Goal: Task Accomplishment & Management: Use online tool/utility

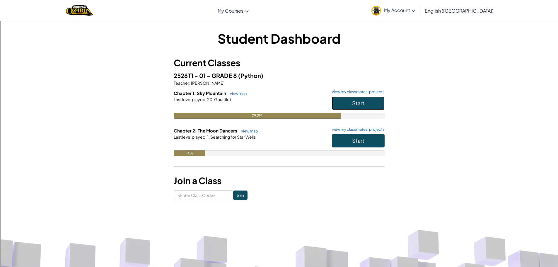
click at [373, 100] on button "Start" at bounding box center [358, 102] width 53 height 13
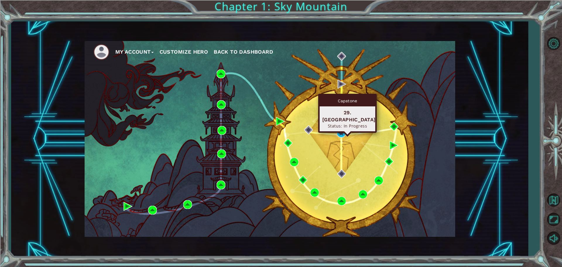
drag, startPoint x: 346, startPoint y: 129, endPoint x: 343, endPoint y: 131, distance: 4.0
click at [343, 131] on div "My Account Customize Hero Back to Dashboard" at bounding box center [270, 139] width 371 height 196
click at [340, 133] on img at bounding box center [341, 133] width 9 height 9
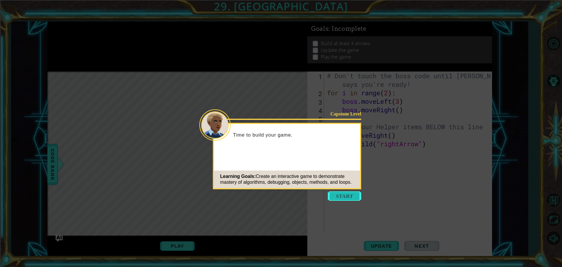
click at [333, 195] on button "Start" at bounding box center [344, 195] width 33 height 9
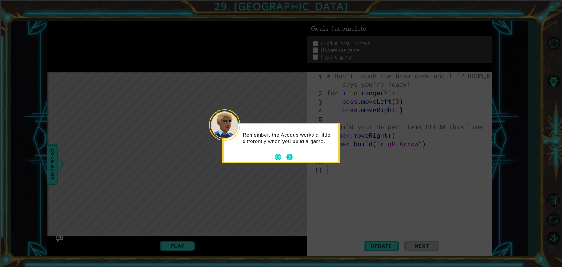
click at [292, 155] on button "Next" at bounding box center [289, 157] width 6 height 6
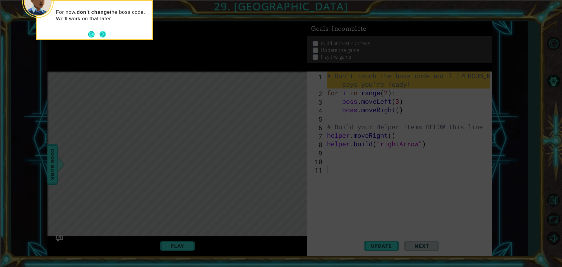
click at [100, 32] on button "Next" at bounding box center [103, 34] width 6 height 6
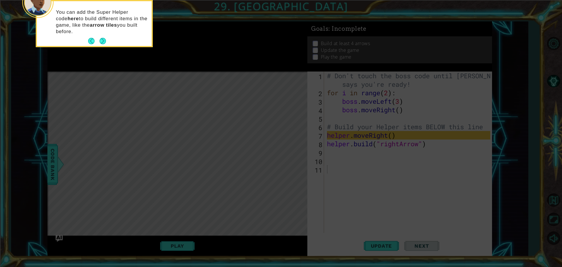
click at [102, 42] on button "Next" at bounding box center [103, 41] width 6 height 6
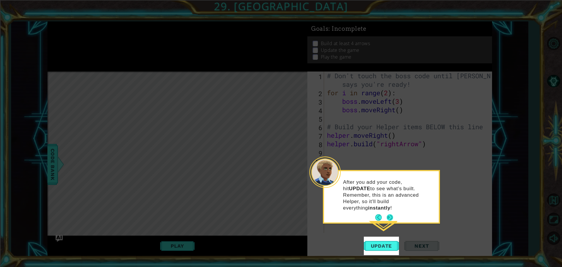
click at [388, 214] on button "Next" at bounding box center [390, 217] width 6 height 6
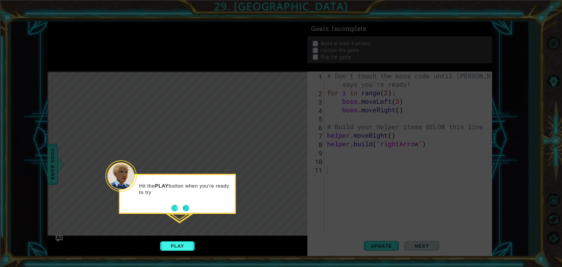
click at [185, 206] on button "Next" at bounding box center [186, 207] width 7 height 7
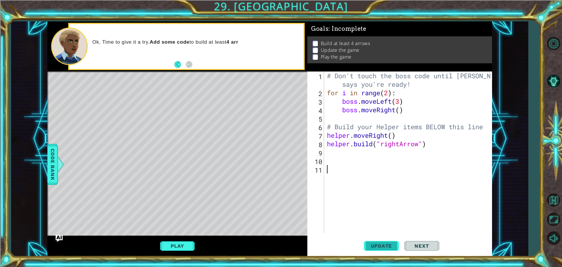
click at [383, 251] on button "Update" at bounding box center [381, 245] width 35 height 18
click at [381, 248] on span "Update" at bounding box center [381, 246] width 33 height 6
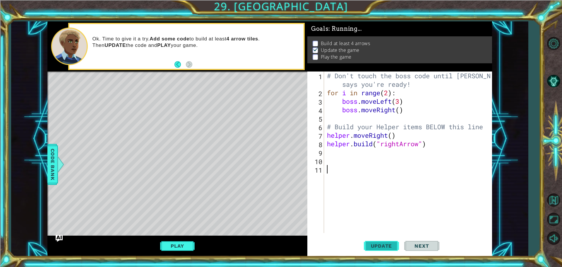
click at [381, 248] on span "Update" at bounding box center [381, 246] width 33 height 6
click at [332, 155] on div "# Don't touch the boss code until Vega says you're ready! for i in range ( 2 ) …" at bounding box center [409, 164] width 167 height 187
click at [189, 245] on button "Play" at bounding box center [177, 245] width 34 height 11
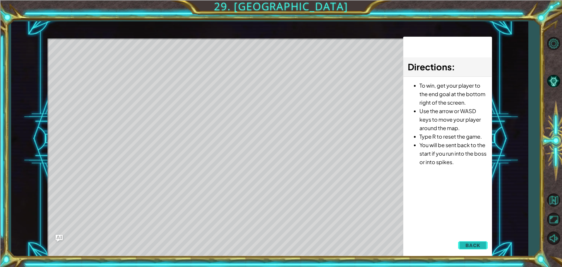
click at [482, 245] on button "Back" at bounding box center [473, 245] width 30 height 12
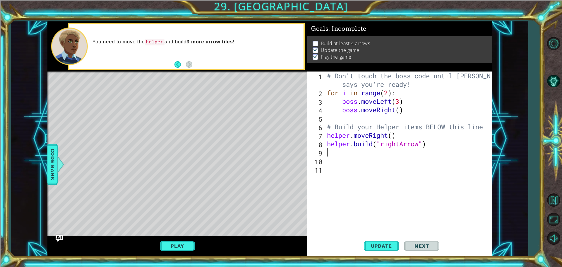
click at [329, 154] on div "# Don't touch the boss code until Vega says you're ready! for i in range ( 2 ) …" at bounding box center [409, 164] width 167 height 187
drag, startPoint x: 329, startPoint y: 154, endPoint x: 334, endPoint y: 153, distance: 5.3
click at [334, 153] on div "# Don't touch the boss code until Vega says you're ready! for i in range ( 2 ) …" at bounding box center [409, 164] width 167 height 187
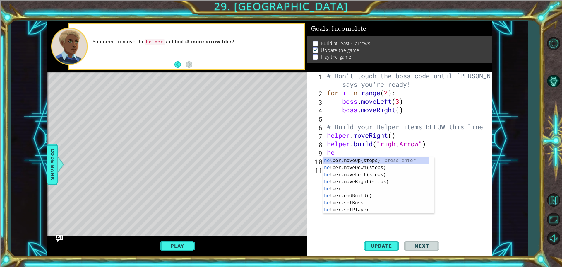
type textarea "her"
click at [371, 158] on div "he lpe r .moveUp(steps) press enter he lpe r .moveDown(steps) press enter he lp…" at bounding box center [376, 192] width 106 height 70
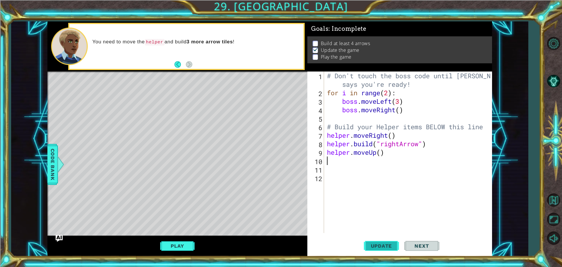
click at [387, 251] on button "Update" at bounding box center [381, 245] width 35 height 18
click at [381, 238] on button "Update" at bounding box center [381, 245] width 35 height 18
click at [384, 242] on button "Update" at bounding box center [381, 245] width 35 height 18
click at [383, 242] on button "Update" at bounding box center [381, 245] width 35 height 18
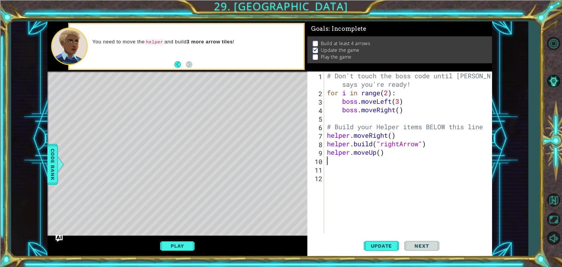
drag, startPoint x: 382, startPoint y: 241, endPoint x: 312, endPoint y: 186, distance: 89.3
click at [382, 240] on button "Update" at bounding box center [381, 245] width 35 height 18
click at [182, 247] on button "Play" at bounding box center [177, 245] width 34 height 11
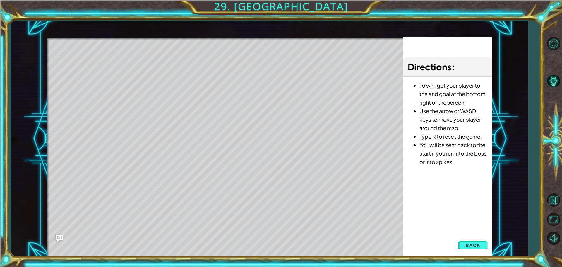
click at [465, 249] on button "Back" at bounding box center [473, 245] width 30 height 12
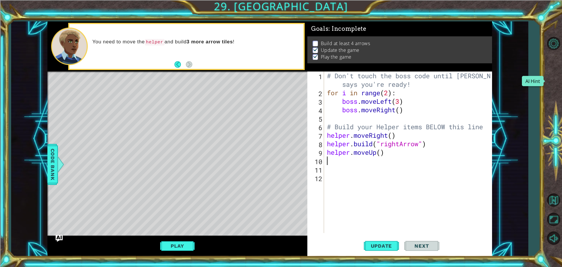
click at [552, 76] on button "AI Hint" at bounding box center [553, 80] width 17 height 17
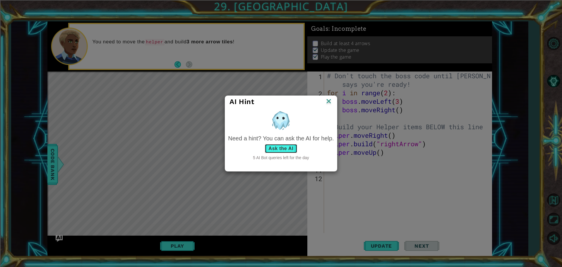
click at [290, 146] on button "Ask the AI" at bounding box center [281, 148] width 32 height 9
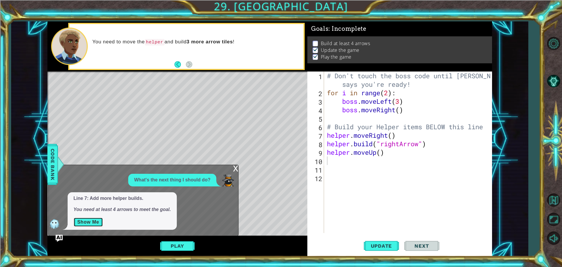
click at [94, 218] on button "Show Me" at bounding box center [88, 221] width 30 height 9
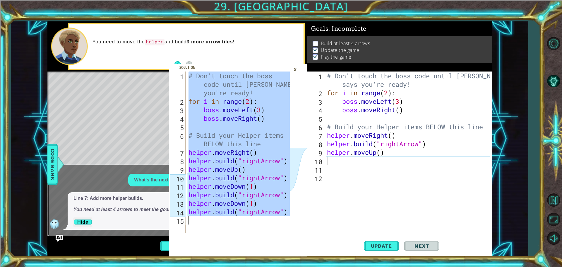
drag, startPoint x: 190, startPoint y: 77, endPoint x: 319, endPoint y: 234, distance: 203.3
click at [319, 234] on div "# Don't touch the boss code until Vega says you're ready! 1 2 3 4 5 6 7 8 9 10 …" at bounding box center [269, 138] width 445 height 235
type textarea "[DOMAIN_NAME]("rightArrow")"
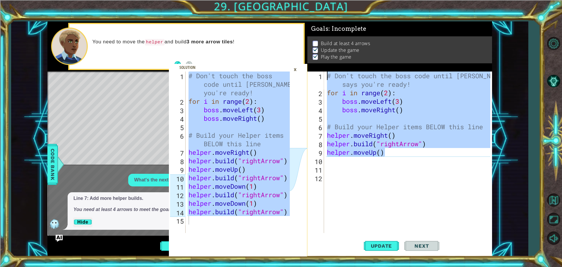
drag, startPoint x: 406, startPoint y: 154, endPoint x: 323, endPoint y: 70, distance: 118.6
click at [323, 70] on div "Goals : Incomplete Build at least 4 arrows Update the game Play the game helper…" at bounding box center [399, 138] width 185 height 235
type textarea "# Don't touch the boss code until Vega says you're ready! for i in range(2):"
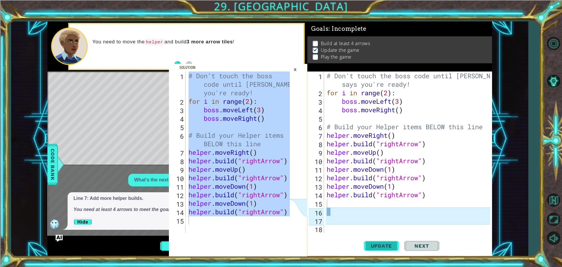
click at [368, 245] on span "Update" at bounding box center [381, 246] width 33 height 6
click at [294, 71] on div "×" at bounding box center [295, 69] width 9 height 10
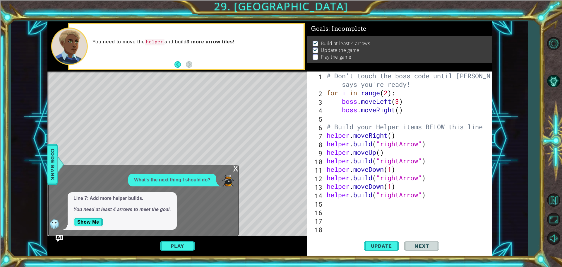
click at [237, 167] on div "x" at bounding box center [235, 168] width 5 height 6
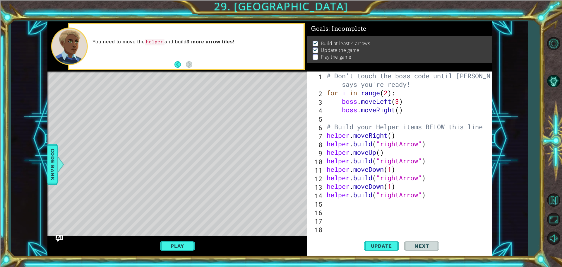
click at [189, 243] on button "Play" at bounding box center [177, 245] width 34 height 11
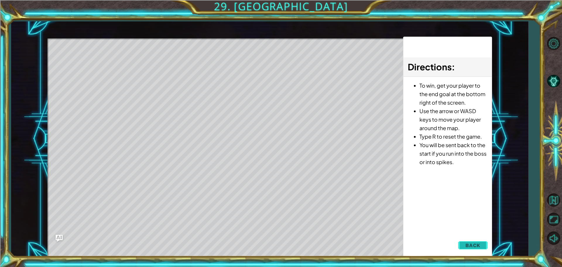
click at [476, 244] on span "Back" at bounding box center [472, 245] width 15 height 6
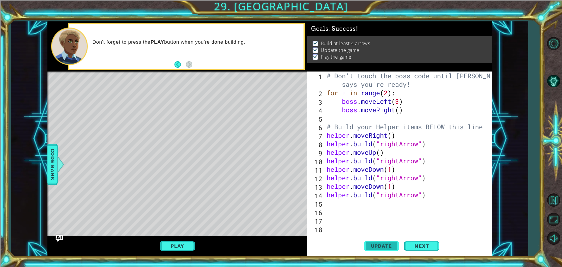
click at [382, 243] on button "Update" at bounding box center [381, 245] width 35 height 18
click at [382, 242] on button "Update" at bounding box center [381, 245] width 35 height 18
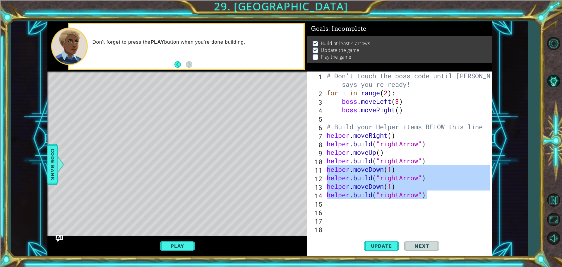
drag, startPoint x: 427, startPoint y: 196, endPoint x: 322, endPoint y: 170, distance: 108.3
click at [322, 170] on div "1 2 3 4 5 6 7 8 9 10 11 12 13 14 15 16 17 18 # Don't touch the boss code until …" at bounding box center [398, 151] width 183 height 161
type textarea "helper.moveDown(1) helper.build("rightArrow")"
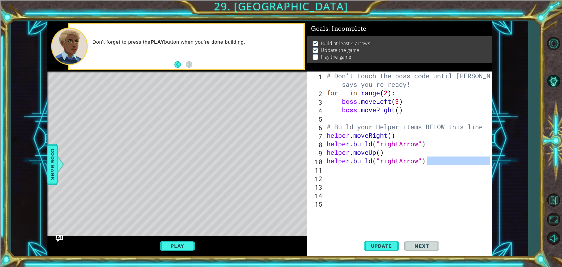
drag, startPoint x: 434, startPoint y: 165, endPoint x: 329, endPoint y: 165, distance: 105.1
click at [330, 165] on div "# Don't touch the boss code until Vega says you're ready! for i in range ( 2 ) …" at bounding box center [410, 164] width 168 height 187
type textarea "[DOMAIN_NAME]("rightArrow")"
drag, startPoint x: 327, startPoint y: 161, endPoint x: 365, endPoint y: 165, distance: 38.5
click at [365, 165] on div "# Don't touch the boss code until Vega says you're ready! for i in range ( 2 ) …" at bounding box center [410, 164] width 168 height 187
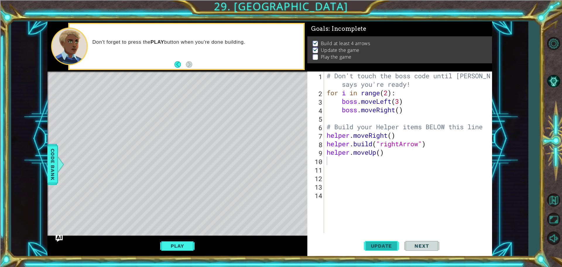
click at [377, 242] on button "Update" at bounding box center [381, 245] width 35 height 18
click at [378, 242] on button "Update" at bounding box center [381, 245] width 35 height 18
click at [377, 242] on button "Update" at bounding box center [381, 245] width 35 height 18
click at [554, 194] on button "Back to Map" at bounding box center [553, 199] width 17 height 17
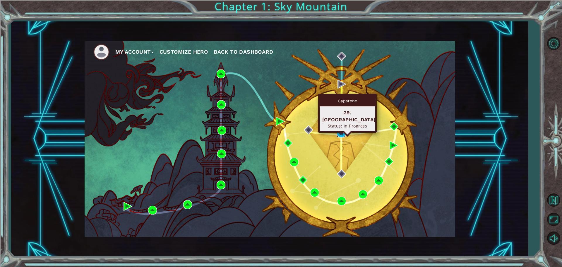
click at [344, 135] on img at bounding box center [341, 133] width 9 height 9
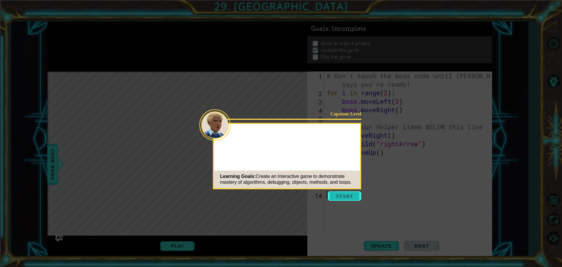
click at [353, 194] on button "Start" at bounding box center [344, 195] width 33 height 9
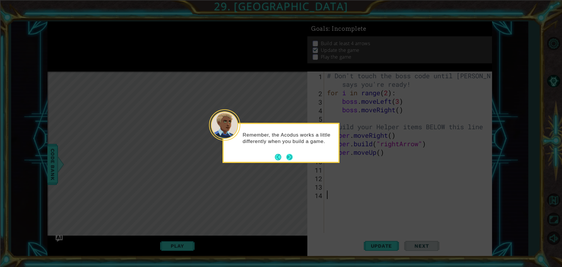
click at [289, 154] on button "Next" at bounding box center [289, 157] width 6 height 6
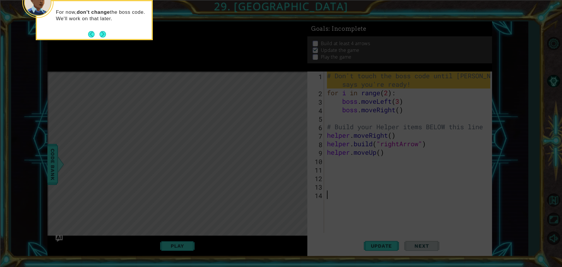
click at [108, 33] on div "For now, don't change the boss code. We'll work on that later." at bounding box center [94, 20] width 117 height 40
click at [106, 33] on button "Next" at bounding box center [103, 34] width 6 height 6
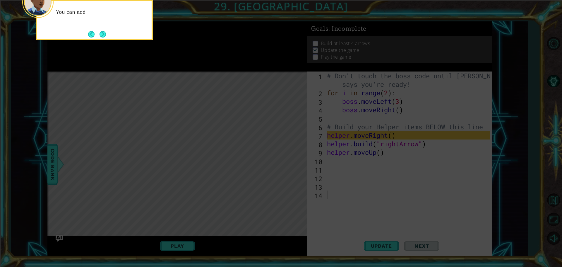
click at [106, 33] on button "Next" at bounding box center [103, 34] width 6 height 6
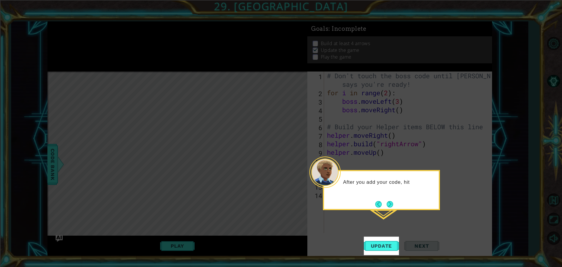
click at [396, 203] on div "After you add your code, hit" at bounding box center [381, 190] width 117 height 40
click at [384, 200] on footer at bounding box center [384, 204] width 18 height 9
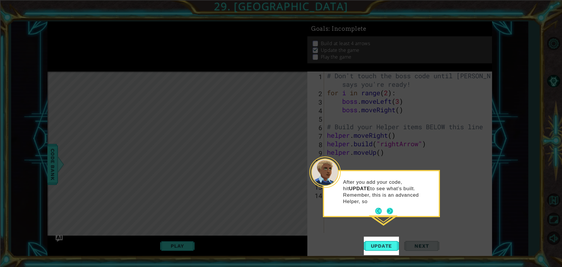
click at [392, 208] on button "Next" at bounding box center [390, 211] width 6 height 6
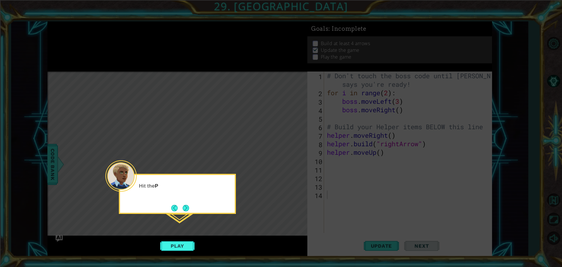
click at [392, 203] on icon at bounding box center [281, 133] width 562 height 267
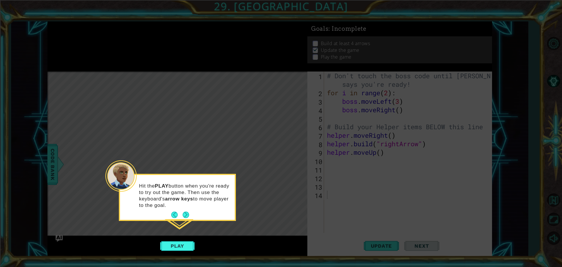
drag, startPoint x: 345, startPoint y: 224, endPoint x: 329, endPoint y: 245, distance: 26.3
click at [340, 242] on icon at bounding box center [281, 133] width 562 height 267
click at [186, 217] on button "Next" at bounding box center [186, 214] width 6 height 6
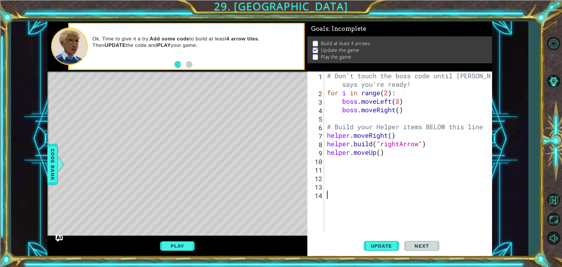
click at [328, 162] on div "# Don't touch the boss code until Vega says you're ready! for i in range ( 2 ) …" at bounding box center [409, 164] width 167 height 187
click at [377, 241] on button "Update" at bounding box center [381, 245] width 35 height 18
click at [172, 245] on button "Play" at bounding box center [177, 245] width 34 height 11
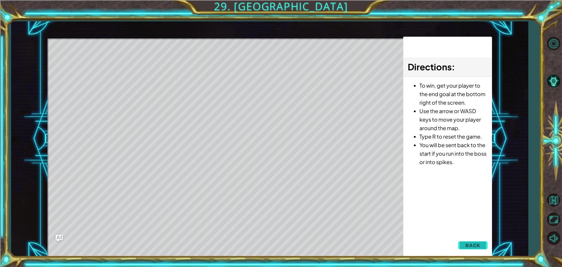
click at [463, 247] on button "Back" at bounding box center [473, 245] width 30 height 12
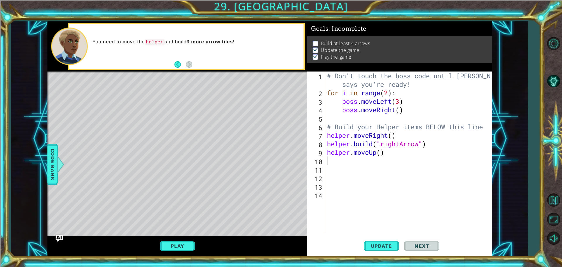
drag, startPoint x: 331, startPoint y: 137, endPoint x: 335, endPoint y: 135, distance: 4.1
click at [341, 138] on div "1 2 3 4 5 6 7 8 9 10 11 12 13 14 # Don't touch the boss code until Vega says yo…" at bounding box center [398, 151] width 183 height 161
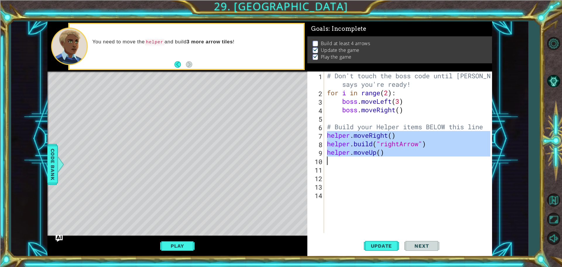
drag, startPoint x: 326, startPoint y: 133, endPoint x: 398, endPoint y: 154, distance: 74.2
click at [403, 157] on div "# Don't touch the boss code until Vega says you're ready! for i in range ( 2 ) …" at bounding box center [409, 164] width 167 height 187
type textarea "v"
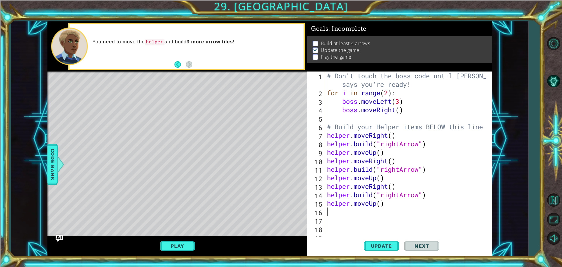
paste textarea "helper.moveUp()"
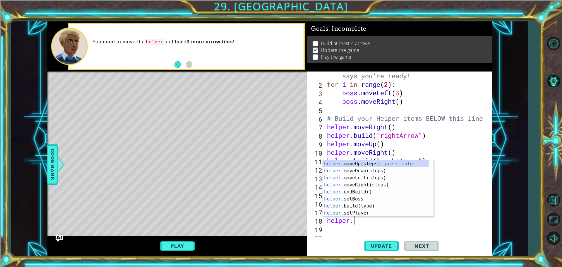
type textarea "h"
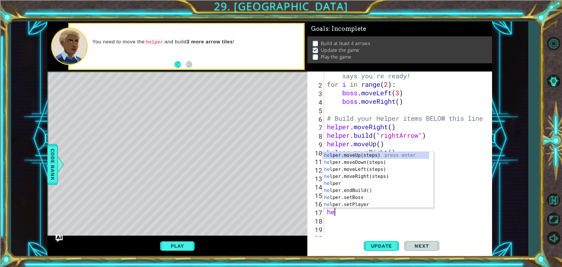
type textarea "h"
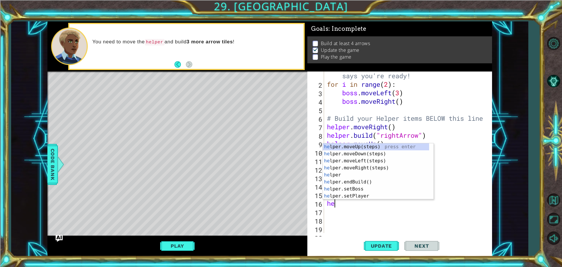
type textarea "h"
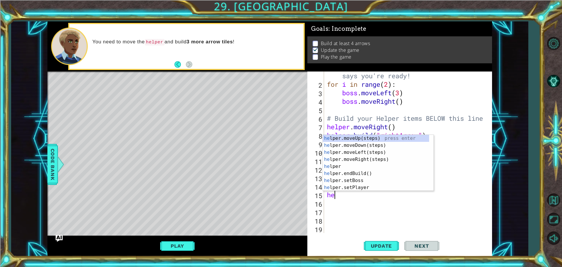
type textarea "h"
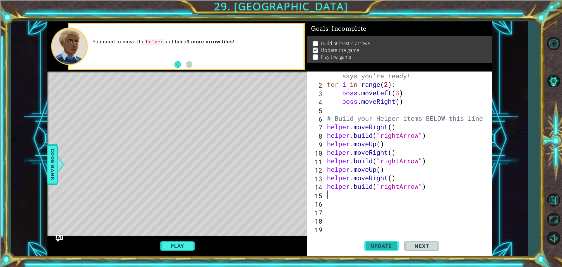
click at [377, 247] on span "Update" at bounding box center [381, 246] width 33 height 6
drag, startPoint x: 176, startPoint y: 243, endPoint x: 175, endPoint y: 239, distance: 4.1
click at [175, 239] on div "Play" at bounding box center [177, 245] width 260 height 21
click at [458, 206] on div "# Don't touch the boss code until Vega says you're ready! for i in range ( 2 ) …" at bounding box center [407, 156] width 163 height 187
click at [506, 197] on div "1 ההההההההההההההההההההההההההההההההההההההההההההההההההההההההההההההההההההההההההההה…" at bounding box center [269, 138] width 517 height 235
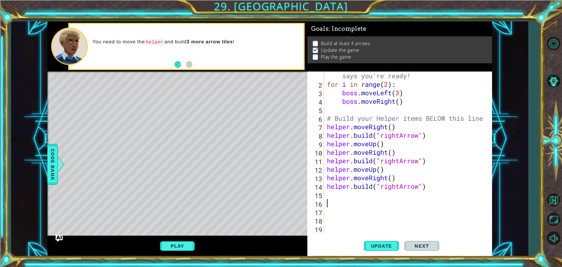
drag, startPoint x: 338, startPoint y: 199, endPoint x: 325, endPoint y: 198, distance: 12.9
drag, startPoint x: 325, startPoint y: 198, endPoint x: 339, endPoint y: 204, distance: 15.3
drag, startPoint x: 339, startPoint y: 204, endPoint x: 331, endPoint y: 189, distance: 16.1
click at [331, 189] on div "# Don't touch the boss code until Vega says you're ready! for i in range ( 2 ) …" at bounding box center [407, 156] width 163 height 187
type textarea "[DOMAIN_NAME]("rightArrow")"
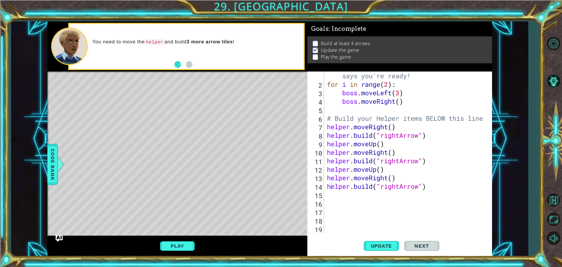
click at [325, 197] on div "helper.build("rightArrow") 1 2 3 4 5 6 7 8 9 10 11 12 13 14 15 16 17 18 19 # Do…" at bounding box center [398, 151] width 183 height 161
click at [326, 195] on div "# Don't touch the boss code until Vega says you're ready! for i in range ( 2 ) …" at bounding box center [407, 156] width 163 height 187
type textarea "h"
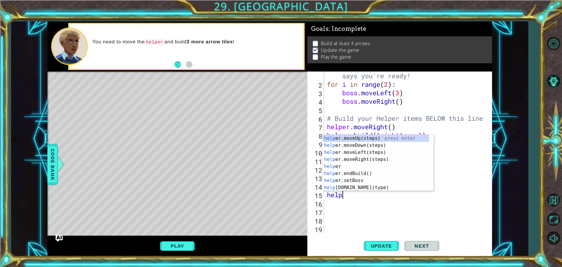
scroll to position [0, 1]
type textarea "helper"
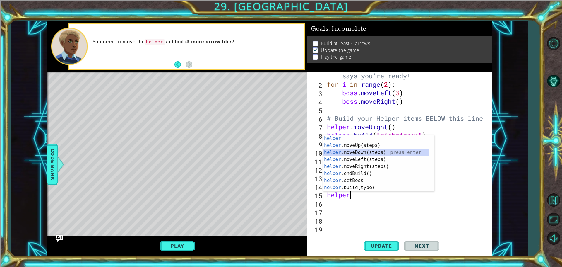
drag, startPoint x: 350, startPoint y: 152, endPoint x: 346, endPoint y: 153, distance: 3.2
click at [349, 152] on div "helper press enter helper .moveUp(steps) press enter helper .moveDown(steps) pr…" at bounding box center [376, 170] width 106 height 70
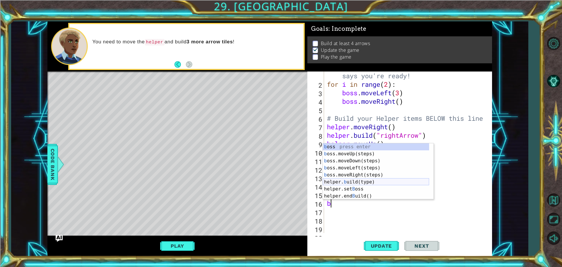
click at [372, 182] on div "b oss press enter b oss.moveUp(steps) press enter b oss.moveDown(steps) press e…" at bounding box center [376, 178] width 106 height 70
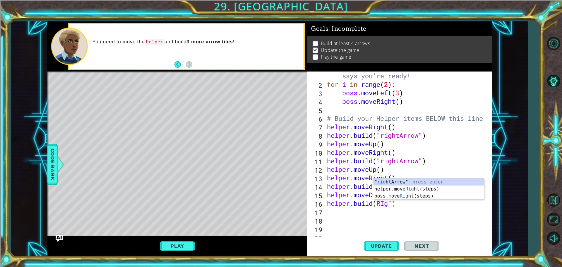
scroll to position [0, 3]
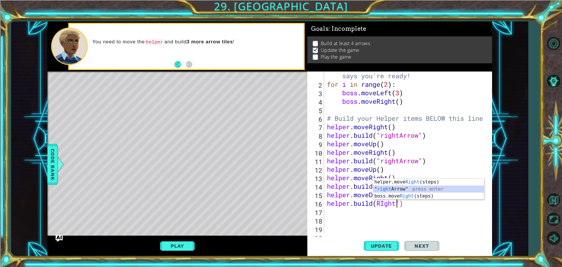
click at [403, 188] on div "helper.move Right (steps) press enter " right Arrow" press enter boss.move Righ…" at bounding box center [428, 195] width 111 height 35
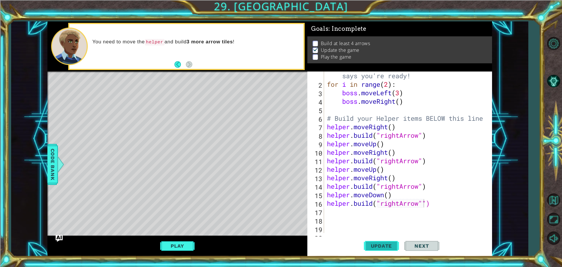
click at [381, 239] on button "Update" at bounding box center [381, 245] width 35 height 18
click at [393, 250] on button "Update" at bounding box center [381, 245] width 35 height 18
click at [398, 201] on div "# Don't touch the boss code until Vega says you're ready! for i in range ( 2 ) …" at bounding box center [407, 156] width 163 height 187
click at [388, 203] on div "# Don't touch the boss code until Vega says you're ready! for i in range ( 2 ) …" at bounding box center [407, 156] width 163 height 187
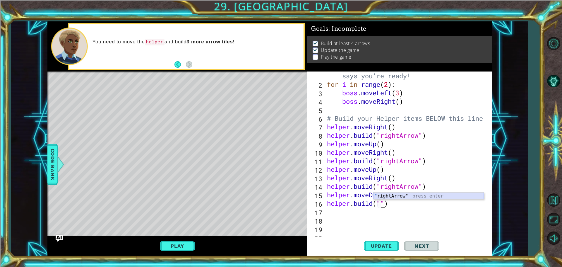
click at [391, 194] on div "" rightArrow" press enter" at bounding box center [428, 202] width 111 height 21
click at [400, 201] on div "# Don't touch the boss code until Vega says you're ready! for i in range ( 2 ) …" at bounding box center [407, 156] width 163 height 187
drag, startPoint x: 399, startPoint y: 202, endPoint x: 360, endPoint y: 195, distance: 40.4
click at [376, 203] on div "# Don't touch the boss code until Vega says you're ready! for i in range ( 2 ) …" at bounding box center [407, 156] width 163 height 187
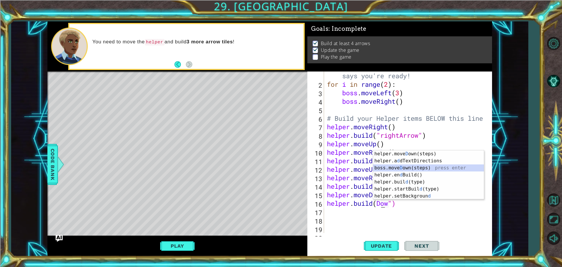
click at [412, 167] on div "helper.move D own(steps) press enter helper.a d dTextDirections press enter bos…" at bounding box center [428, 181] width 111 height 63
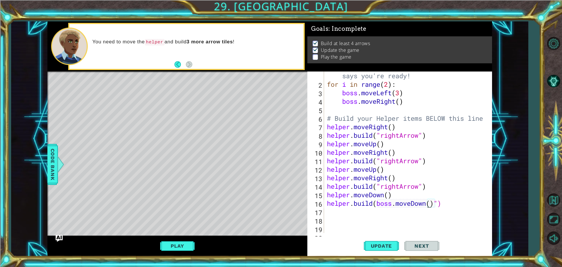
click at [427, 204] on div "# Don't touch the boss code until Vega says you're ready! for i in range ( 2 ) …" at bounding box center [407, 156] width 163 height 187
click at [430, 203] on div "# Don't touch the boss code until Vega says you're ready! for i in range ( 2 ) …" at bounding box center [407, 156] width 163 height 187
click at [433, 203] on div "# Don't touch the boss code until Vega says you're ready! for i in range ( 2 ) …" at bounding box center [407, 156] width 163 height 187
type textarea "helper.build(boss.moveDown)")"
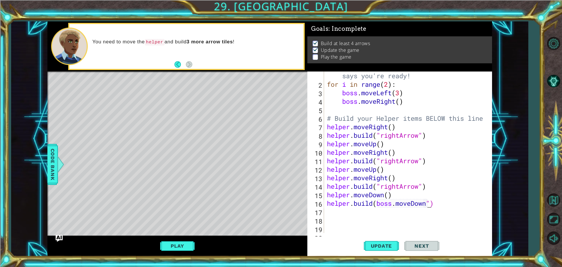
click at [445, 211] on div "# Don't touch the boss code until Vega says you're ready! for i in range ( 2 ) …" at bounding box center [407, 156] width 163 height 187
click at [376, 203] on div "# Don't touch the boss code until Vega says you're ready! for i in range ( 2 ) …" at bounding box center [407, 156] width 163 height 187
click at [372, 254] on button "Update" at bounding box center [381, 245] width 35 height 18
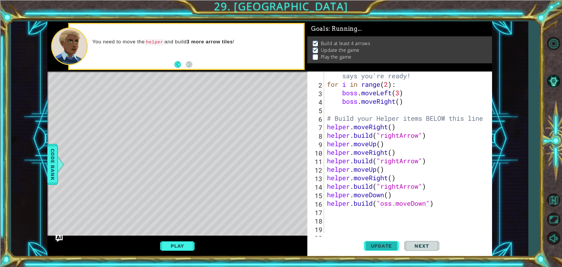
click at [371, 245] on span "Update" at bounding box center [381, 246] width 33 height 6
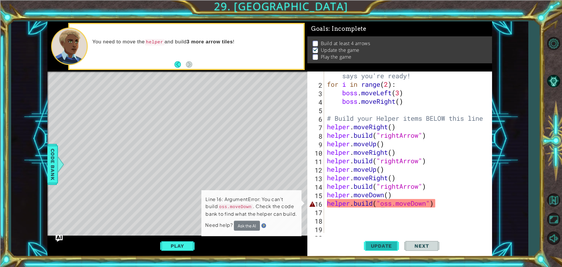
click at [370, 245] on span "Update" at bounding box center [381, 246] width 33 height 6
drag, startPoint x: 447, startPoint y: 204, endPoint x: 331, endPoint y: 203, distance: 116.2
click at [331, 203] on div "# Don't touch the boss code until Vega says you're ready! for i in range ( 2 ) …" at bounding box center [407, 156] width 163 height 187
type textarea "h"
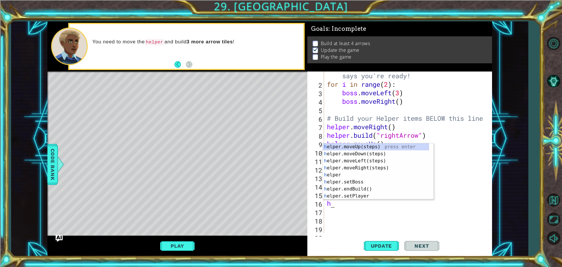
scroll to position [0, 0]
click at [518, 97] on div "1 ההההההההההההההההההההההההההההההההההההההההההההההההההההההההההההההההההההההההההההה…" at bounding box center [269, 138] width 517 height 235
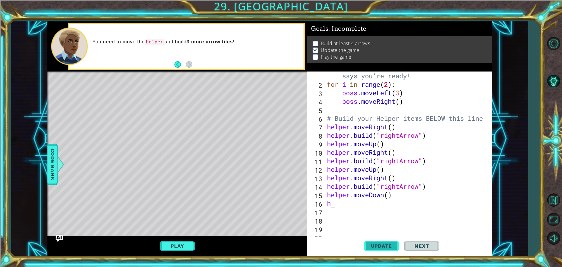
click at [387, 243] on span "Update" at bounding box center [381, 246] width 33 height 6
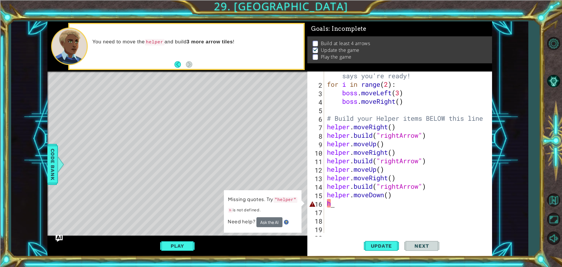
click at [353, 201] on div "# Don't touch the boss code until Vega says you're ready! for i in range ( 2 ) …" at bounding box center [407, 156] width 163 height 187
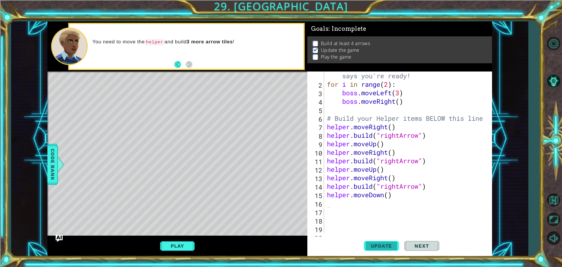
click at [394, 246] on span "Update" at bounding box center [381, 246] width 33 height 6
click at [169, 251] on button "Play" at bounding box center [177, 245] width 34 height 11
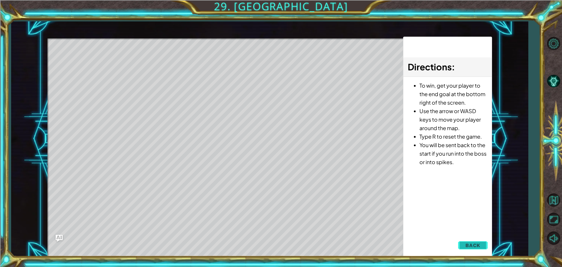
click at [474, 249] on button "Back" at bounding box center [473, 245] width 30 height 12
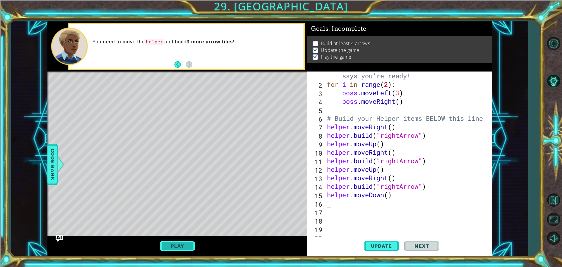
click at [170, 246] on button "Play" at bounding box center [177, 245] width 34 height 11
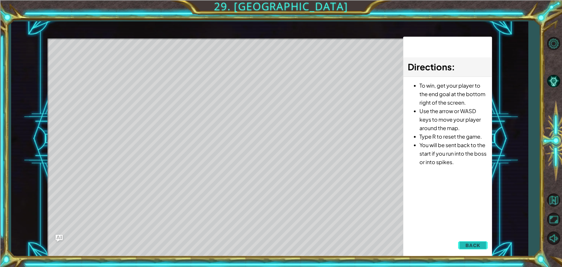
click at [481, 244] on button "Back" at bounding box center [473, 245] width 30 height 12
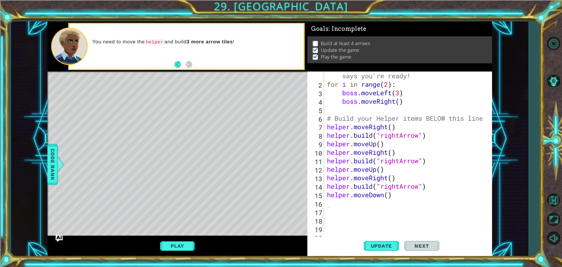
click at [339, 207] on div "# Don't touch the boss code until [PERSON_NAME] says you're ready! for i in ran…" at bounding box center [407, 156] width 163 height 187
type textarea "t"
click at [351, 196] on div "helper. s etMa p S i ze press enter" at bounding box center [378, 202] width 111 height 21
type textarea "helper.setMapSize("middle")"
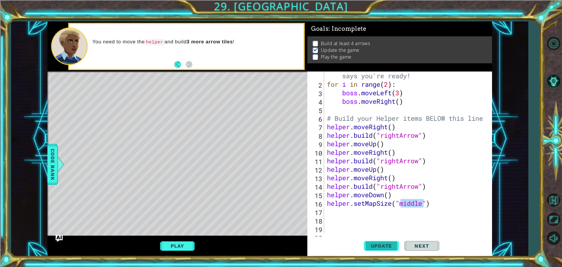
click at [381, 243] on button "Update" at bounding box center [381, 245] width 35 height 18
click at [383, 242] on button "Update" at bounding box center [381, 245] width 35 height 18
click at [385, 242] on button "Update" at bounding box center [381, 245] width 35 height 18
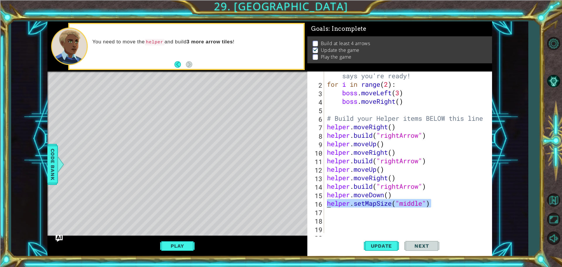
click at [307, 206] on div "1 ההההההההההההההההההההההההההההההההההההההההההההההההההההההההההההההההההההההההההההה…" at bounding box center [269, 138] width 445 height 235
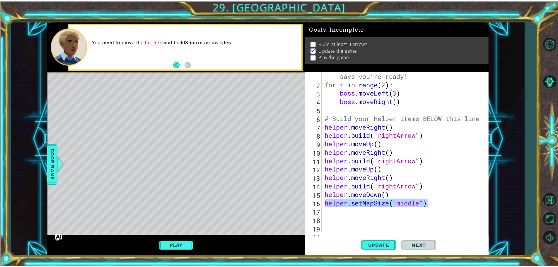
scroll to position [0, 0]
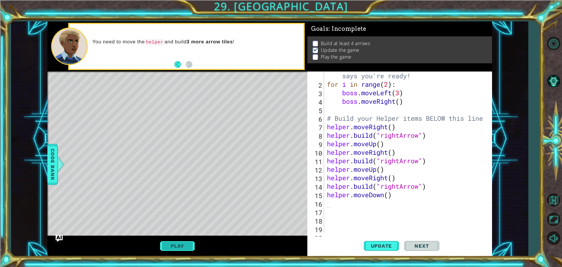
click at [190, 247] on button "Play" at bounding box center [177, 245] width 34 height 11
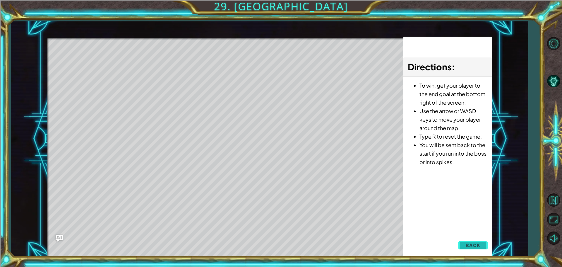
click at [480, 244] on span "Back" at bounding box center [472, 245] width 15 height 6
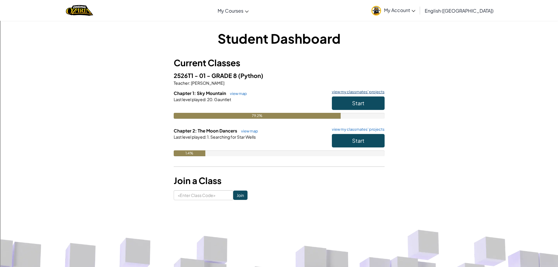
click at [377, 93] on link "view my classmates' projects" at bounding box center [357, 92] width 56 height 4
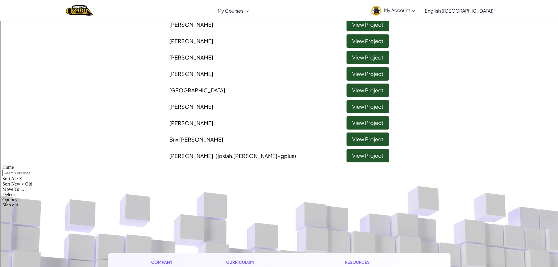
scroll to position [117, 0]
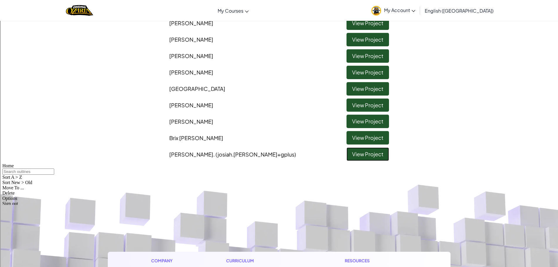
click at [368, 158] on link "View Project" at bounding box center [367, 153] width 42 height 13
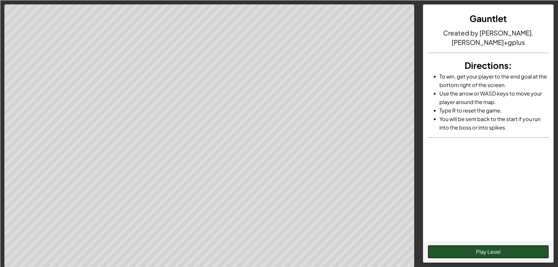
click at [446, 251] on button "Play Level" at bounding box center [487, 251] width 121 height 13
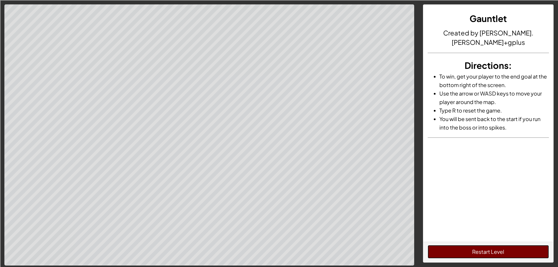
click at [441, 250] on button "Restart Level" at bounding box center [487, 251] width 121 height 13
click at [489, 249] on button "Restart Level" at bounding box center [487, 251] width 121 height 13
click at [488, 249] on button "Restart Level" at bounding box center [487, 251] width 121 height 13
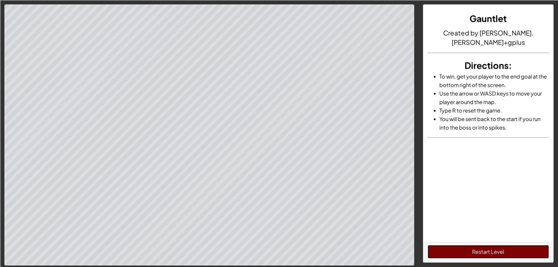
click at [488, 249] on button "Restart Level" at bounding box center [487, 251] width 121 height 13
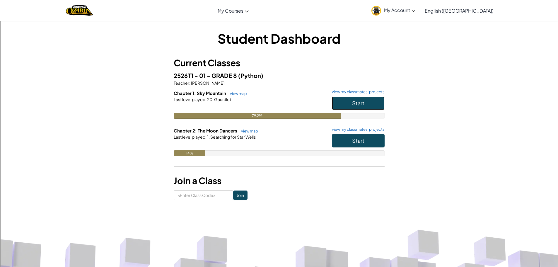
click at [345, 108] on button "Start" at bounding box center [358, 102] width 53 height 13
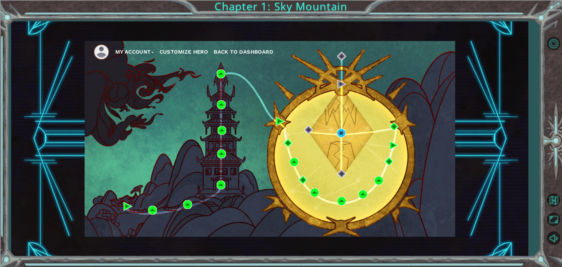
click at [339, 126] on div "My Account Customize Hero Back to Dashboard" at bounding box center [270, 139] width 371 height 196
click at [335, 132] on div "My Account Customize Hero Back to Dashboard" at bounding box center [270, 139] width 371 height 196
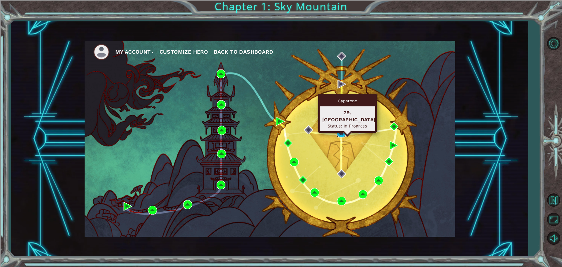
click at [339, 129] on img at bounding box center [341, 133] width 9 height 9
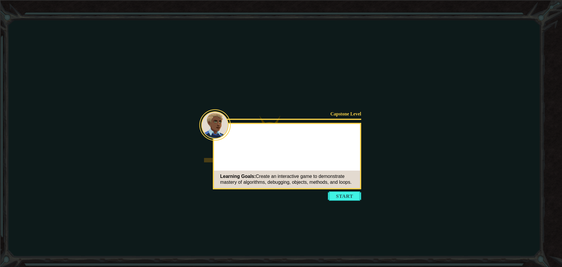
click at [345, 195] on button "Start" at bounding box center [344, 195] width 33 height 9
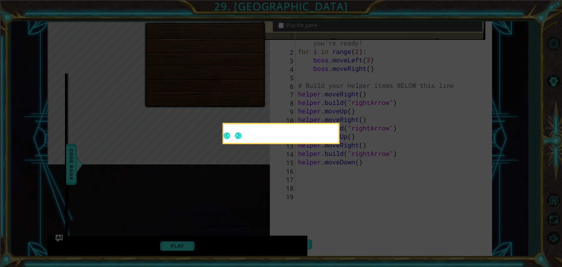
click at [232, 131] on footer at bounding box center [233, 136] width 18 height 14
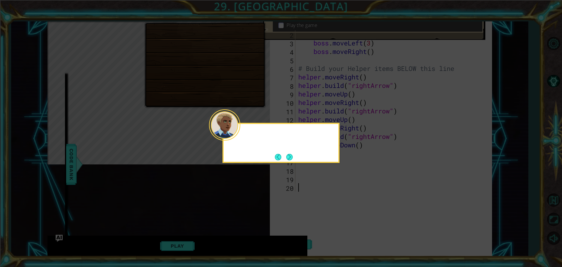
scroll to position [17, 0]
click at [235, 131] on div at bounding box center [224, 124] width 31 height 31
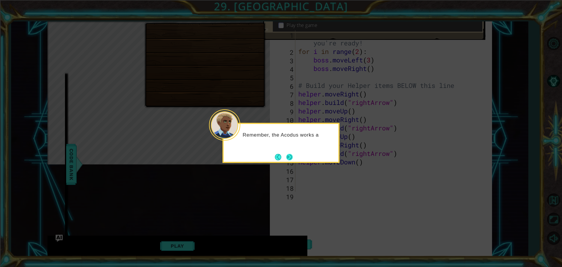
click at [291, 158] on button "Next" at bounding box center [289, 157] width 6 height 6
click at [290, 158] on icon at bounding box center [281, 133] width 562 height 267
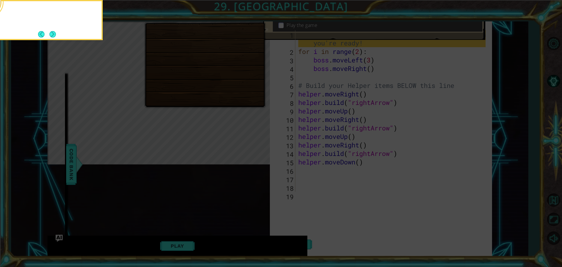
click at [290, 158] on icon at bounding box center [281, 45] width 562 height 441
click at [261, 170] on icon at bounding box center [281, 45] width 562 height 441
drag, startPoint x: 237, startPoint y: 177, endPoint x: 230, endPoint y: 159, distance: 19.3
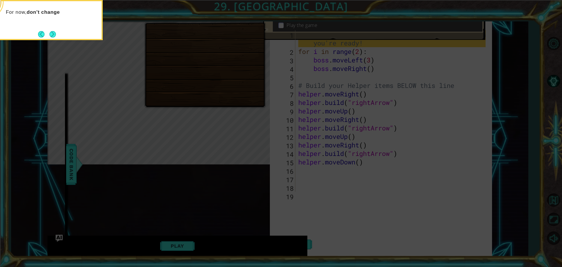
click at [235, 170] on icon at bounding box center [281, 45] width 562 height 441
drag, startPoint x: 230, startPoint y: 159, endPoint x: 232, endPoint y: 144, distance: 15.2
click at [231, 157] on icon at bounding box center [281, 45] width 562 height 441
drag, startPoint x: 232, startPoint y: 144, endPoint x: 250, endPoint y: 57, distance: 89.3
click at [237, 134] on icon at bounding box center [281, 45] width 562 height 441
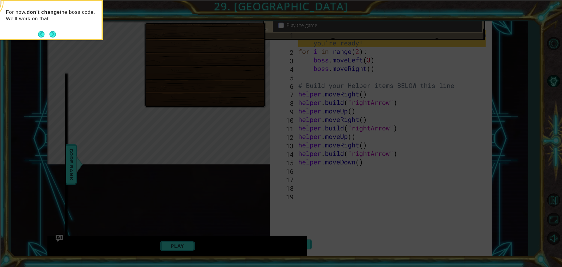
click at [245, 38] on icon at bounding box center [281, 45] width 562 height 441
drag, startPoint x: 247, startPoint y: 64, endPoint x: 247, endPoint y: 72, distance: 7.6
click at [247, 68] on icon at bounding box center [281, 45] width 562 height 441
click at [58, 36] on div "For now, don't change the boss code. We'll work on that later." at bounding box center [44, 20] width 117 height 40
click at [56, 36] on button "Next" at bounding box center [52, 34] width 6 height 6
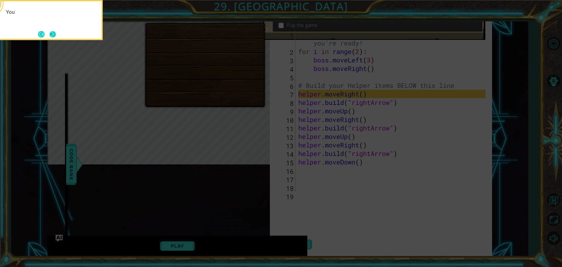
click at [54, 35] on button "Next" at bounding box center [52, 34] width 6 height 6
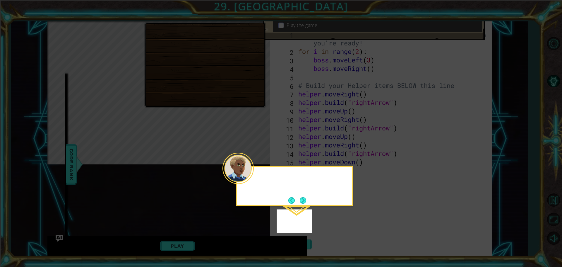
scroll to position [23, 0]
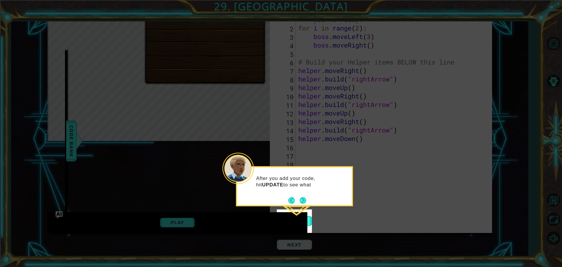
click at [309, 197] on div "After you add your code, hit UPDATE to see what" at bounding box center [294, 183] width 115 height 32
click at [302, 203] on button "Next" at bounding box center [303, 200] width 6 height 6
click at [303, 201] on icon at bounding box center [281, 133] width 562 height 267
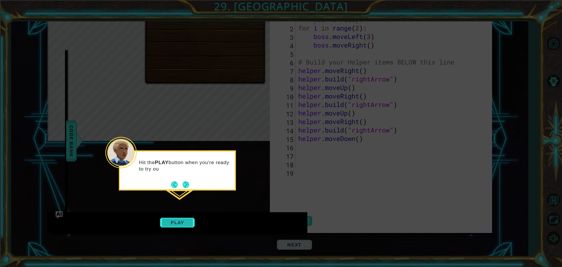
click at [171, 222] on button "Play" at bounding box center [177, 222] width 34 height 11
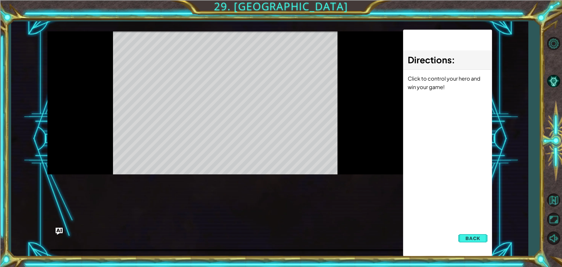
scroll to position [0, 0]
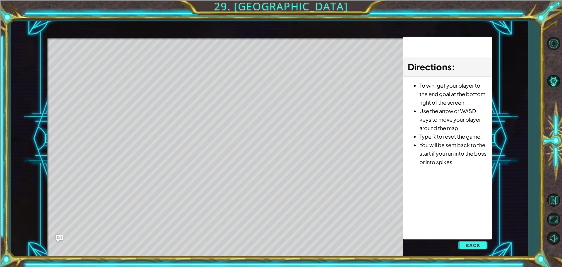
drag, startPoint x: 481, startPoint y: 241, endPoint x: 370, endPoint y: 210, distance: 115.1
click at [482, 241] on button "Back" at bounding box center [473, 245] width 30 height 12
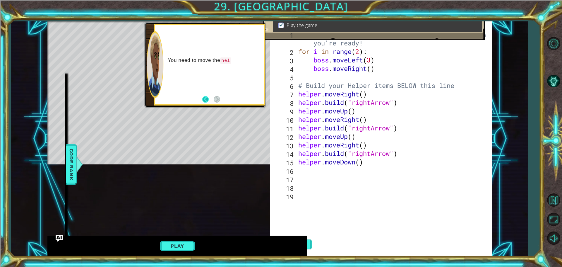
click at [205, 99] on button "Back" at bounding box center [207, 99] width 11 height 6
click at [336, 180] on div "# Don't touch the boss code until Vega says you're ready! for i in range ( 2 ) …" at bounding box center [392, 123] width 191 height 187
click at [217, 100] on button "Next" at bounding box center [217, 99] width 6 height 6
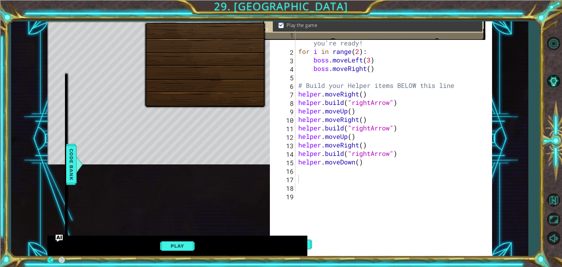
click at [220, 100] on div at bounding box center [205, 64] width 122 height 87
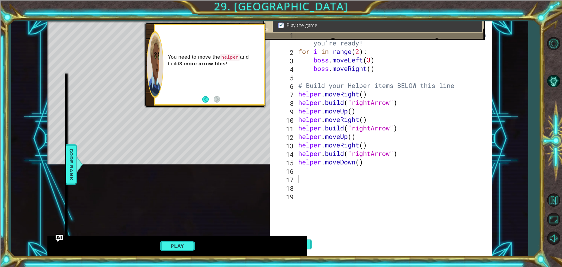
click at [222, 100] on div "You need to move the helper and build 3 more arrow tiles !" at bounding box center [209, 64] width 109 height 79
click at [208, 114] on div "helper methods moveLeft(steps) moveRight(steps) moveUp(steps) moveDown(steps) b…" at bounding box center [269, 138] width 445 height 235
click at [234, 213] on div "helper methods moveLeft(steps) moveRight(steps) moveUp(steps) moveDown(steps) b…" at bounding box center [269, 138] width 445 height 235
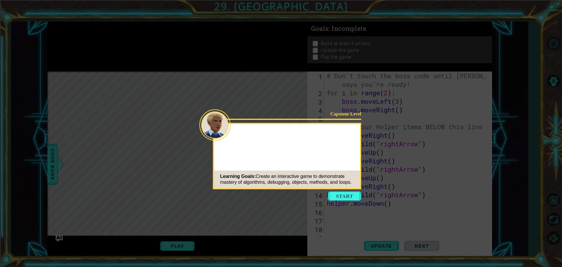
click at [354, 199] on button "Start" at bounding box center [344, 195] width 33 height 9
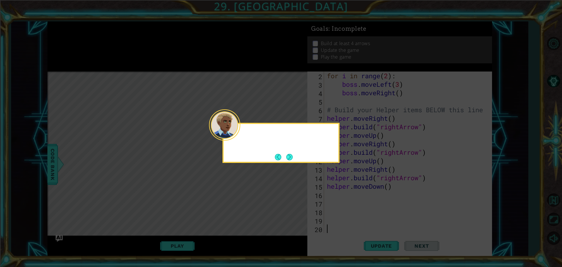
click at [459, 202] on icon at bounding box center [281, 133] width 562 height 267
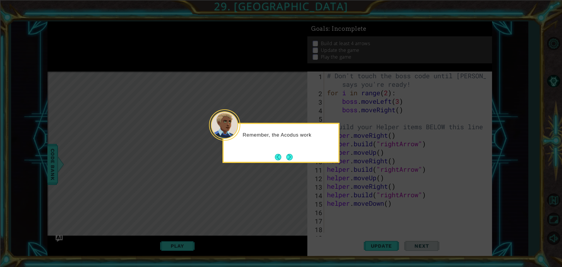
drag, startPoint x: 281, startPoint y: 134, endPoint x: 285, endPoint y: 148, distance: 14.5
click at [281, 144] on div "Remember, the Acodus work" at bounding box center [281, 137] width 115 height 23
click at [286, 156] on button "Next" at bounding box center [289, 157] width 6 height 6
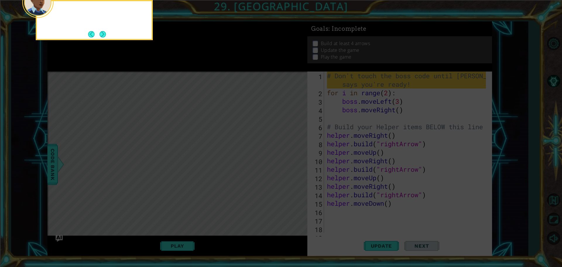
click at [286, 156] on icon at bounding box center [281, 39] width 562 height 453
click at [286, 155] on icon at bounding box center [281, 39] width 562 height 453
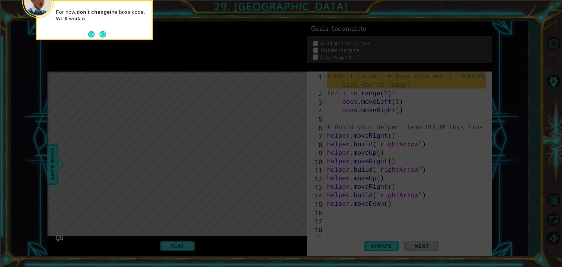
click at [286, 156] on icon at bounding box center [281, 39] width 562 height 453
drag, startPoint x: 318, startPoint y: 44, endPoint x: 386, endPoint y: 70, distance: 73.3
click at [380, 69] on icon at bounding box center [281, 39] width 562 height 453
drag, startPoint x: 413, startPoint y: 76, endPoint x: 424, endPoint y: 108, distance: 34.5
click at [424, 110] on icon at bounding box center [281, 39] width 562 height 453
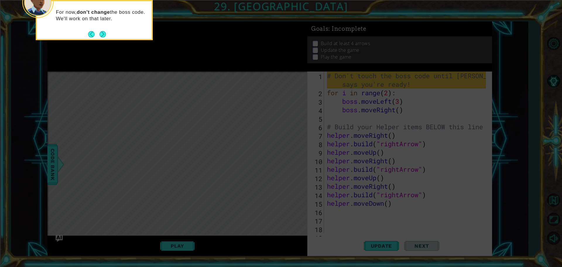
click at [423, 103] on icon at bounding box center [281, 39] width 562 height 453
click at [426, 100] on icon at bounding box center [281, 39] width 562 height 453
click at [97, 34] on button "Back" at bounding box center [93, 34] width 11 height 6
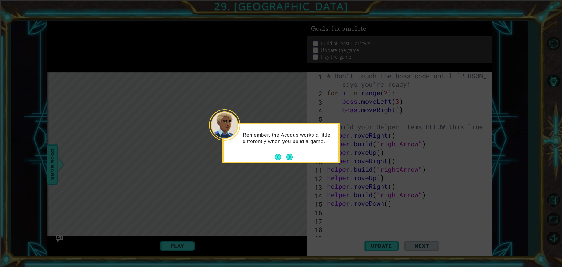
drag, startPoint x: 293, startPoint y: 156, endPoint x: 293, endPoint y: 149, distance: 7.0
click at [295, 156] on div "Remember, the Acodus works a little differently when you build a game." at bounding box center [280, 143] width 117 height 40
click at [290, 156] on button "Next" at bounding box center [289, 157] width 6 height 6
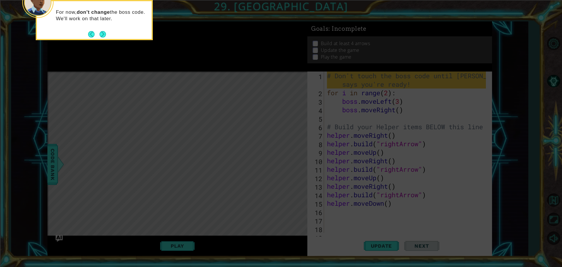
click at [290, 156] on icon at bounding box center [281, 39] width 562 height 453
click at [105, 37] on button "Next" at bounding box center [103, 34] width 6 height 6
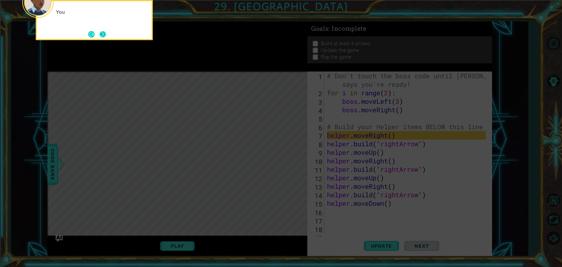
click at [105, 37] on button "Next" at bounding box center [103, 34] width 6 height 6
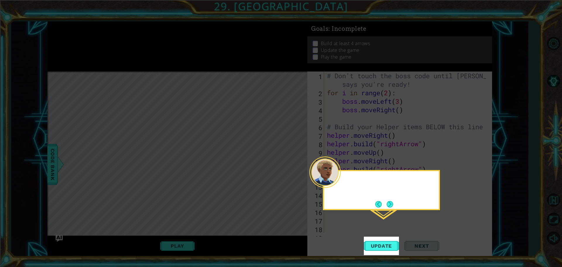
click at [105, 37] on icon at bounding box center [281, 133] width 562 height 267
click at [392, 207] on button "Next" at bounding box center [390, 204] width 6 height 6
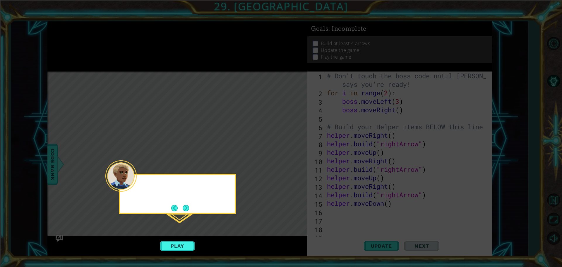
click at [393, 206] on icon at bounding box center [281, 133] width 562 height 267
click at [189, 211] on button "Next" at bounding box center [185, 207] width 7 height 7
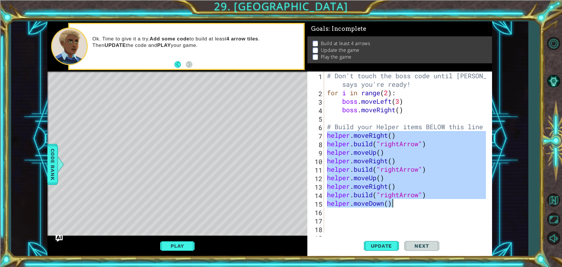
drag, startPoint x: 326, startPoint y: 135, endPoint x: 410, endPoint y: 203, distance: 108.1
click at [410, 203] on div "# Don't touch the boss code until [PERSON_NAME] says you're ready! for i in ran…" at bounding box center [407, 164] width 163 height 187
type textarea "[DOMAIN_NAME]("rightArrow") helper.moveDown()"
click at [331, 213] on div "# Don't touch the boss code until [PERSON_NAME] says you're ready! for i in ran…" at bounding box center [407, 164] width 163 height 187
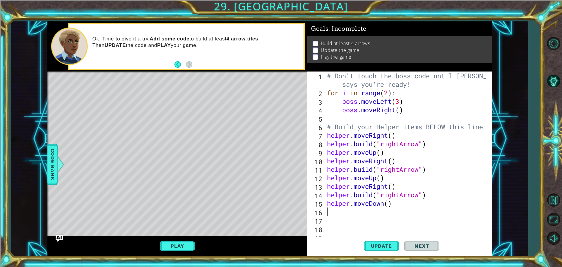
paste textarea "helper.moveDown()"
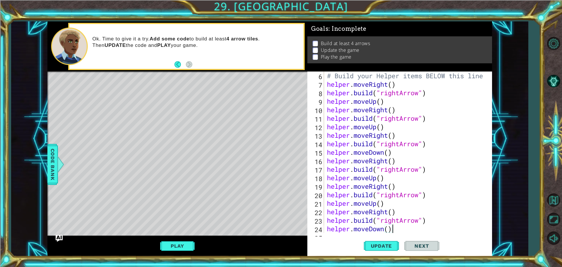
scroll to position [51, 0]
click at [379, 250] on button "Update" at bounding box center [381, 245] width 35 height 18
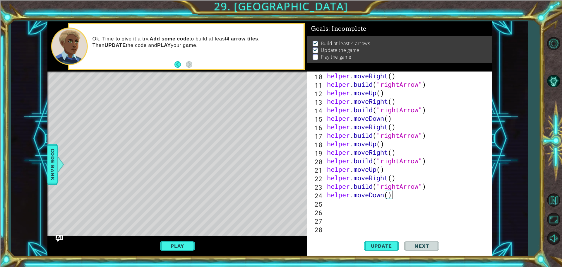
scroll to position [85, 0]
click at [398, 186] on div "helper . moveRight ( ) helper . build ( "rightArrow" ) helper . moveUp ( ) help…" at bounding box center [407, 160] width 163 height 178
click at [399, 186] on div "helper . moveRight ( ) helper . build ( "rightArrow" ) helper . moveUp ( ) help…" at bounding box center [407, 160] width 163 height 178
drag, startPoint x: 394, startPoint y: 194, endPoint x: 319, endPoint y: 194, distance: 75.5
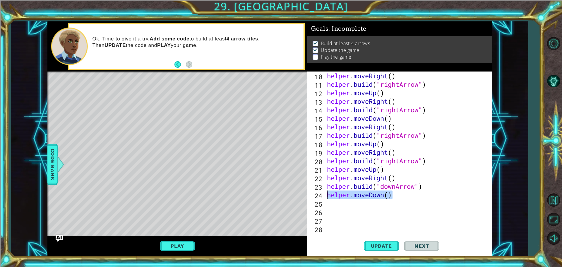
click at [326, 194] on div "helper . moveRight ( ) helper . build ( "rightArrow" ) helper . moveUp ( ) help…" at bounding box center [407, 160] width 163 height 178
type textarea "helper.moveDown()"
click at [372, 248] on span "Update" at bounding box center [381, 246] width 33 height 6
click at [397, 153] on div "helper . moveRight ( ) helper . build ( "rightArrow" ) helper . moveUp ( ) help…" at bounding box center [407, 160] width 163 height 178
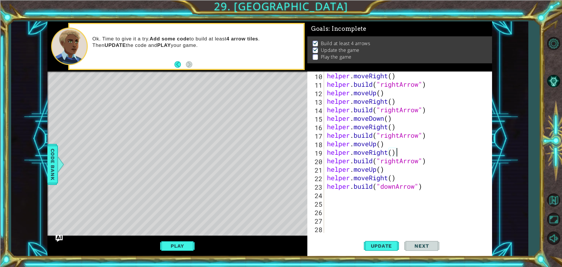
type textarea "helper.moveRight()"
drag, startPoint x: 397, startPoint y: 153, endPoint x: 327, endPoint y: 150, distance: 70.0
click at [328, 150] on div "helper . moveRight ( ) helper . build ( "rightArrow" ) helper . moveUp ( ) help…" at bounding box center [407, 160] width 163 height 178
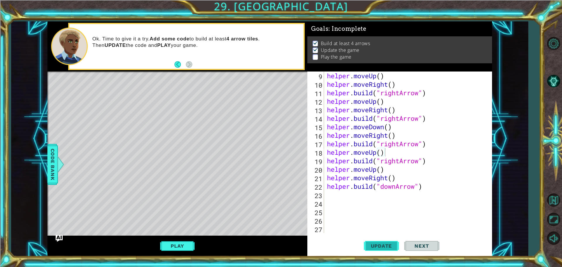
click at [375, 239] on button "Update" at bounding box center [381, 245] width 35 height 18
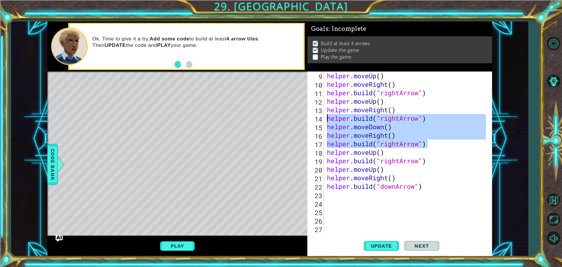
drag, startPoint x: 428, startPoint y: 145, endPoint x: 318, endPoint y: 117, distance: 114.0
click at [318, 117] on div "helper.moveUp() 9 10 11 12 13 14 15 16 17 18 19 20 21 22 23 24 25 26 27 helper …" at bounding box center [398, 151] width 183 height 161
type textarea "[DOMAIN_NAME]("rightArrow") helper.moveDown()"
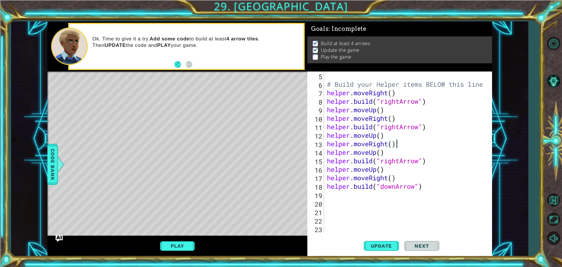
scroll to position [42, 0]
click at [386, 249] on button "Update" at bounding box center [381, 245] width 35 height 18
click at [465, 175] on div "# Build your Helper items BELOW this line helper . moveRight ( ) helper . build…" at bounding box center [407, 160] width 163 height 178
click at [397, 186] on div "# Build your Helper items BELOW this line helper . moveRight ( ) helper . build…" at bounding box center [407, 160] width 163 height 178
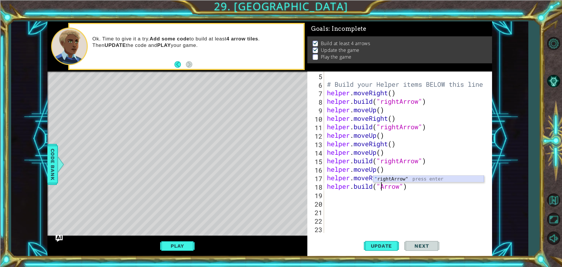
click at [379, 179] on div "" rightArrow" press enter" at bounding box center [428, 185] width 111 height 21
type textarea "[DOMAIN_NAME]("rightArrow")"
click at [374, 246] on span "Update" at bounding box center [381, 246] width 33 height 6
click at [375, 244] on span "Update" at bounding box center [381, 246] width 33 height 6
click at [428, 189] on div "# Build your Helper items BELOW this line helper . moveRight ( ) helper . build…" at bounding box center [407, 160] width 163 height 178
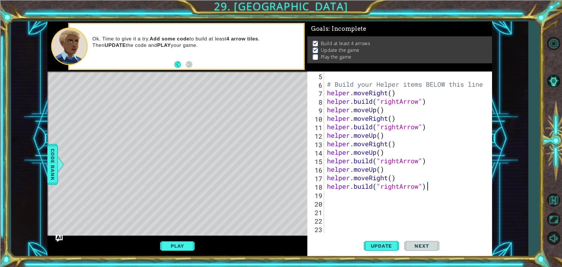
click at [327, 196] on div "# Build your Helper items BELOW this line helper . moveRight ( ) helper . build…" at bounding box center [407, 160] width 163 height 178
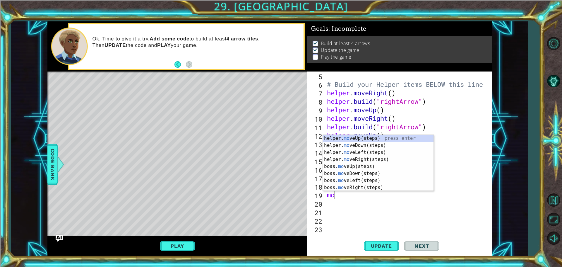
type textarea "mov"
drag, startPoint x: 351, startPoint y: 140, endPoint x: 360, endPoint y: 143, distance: 9.6
click at [350, 137] on div "helper. mov eUp(steps) press enter helper. mov eDown(steps) press enter helper.…" at bounding box center [378, 170] width 111 height 70
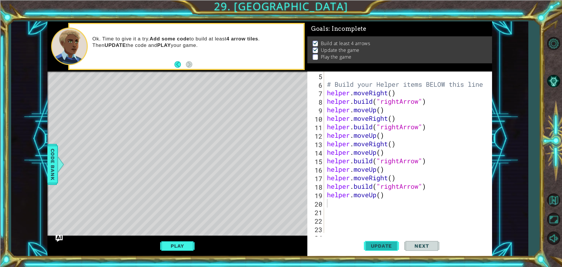
click at [384, 248] on span "Update" at bounding box center [381, 246] width 33 height 6
click at [385, 246] on span "Update" at bounding box center [381, 246] width 33 height 6
drag, startPoint x: 328, startPoint y: 185, endPoint x: 426, endPoint y: 187, distance: 97.8
click at [426, 187] on div "# Build your Helper items BELOW this line helper . moveRight ( ) helper . build…" at bounding box center [407, 160] width 163 height 178
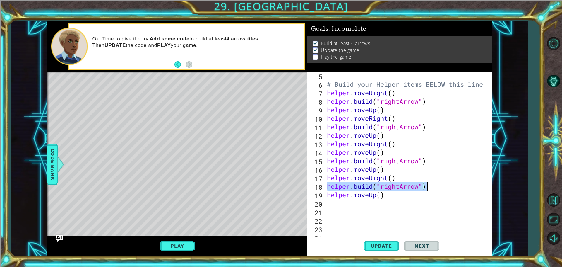
type textarea "[DOMAIN_NAME]("rightArrow")"
click at [338, 205] on div "# Build your Helper items BELOW this line helper . moveRight ( ) helper . build…" at bounding box center [407, 160] width 163 height 178
paste textarea "[DOMAIN_NAME]("rightArrow")"
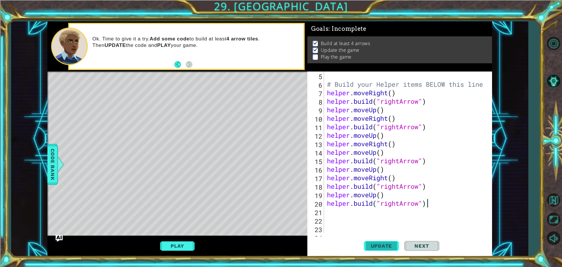
click at [374, 245] on span "Update" at bounding box center [381, 246] width 33 height 6
click at [377, 246] on span "Update" at bounding box center [381, 246] width 33 height 6
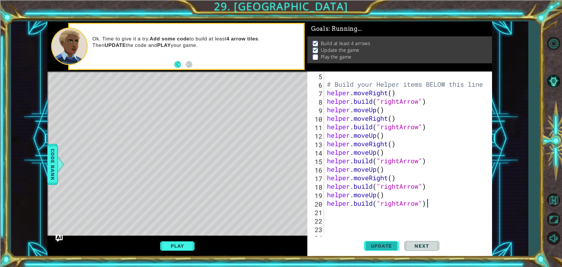
click at [376, 247] on span "Update" at bounding box center [381, 246] width 33 height 6
click at [178, 243] on button "Play" at bounding box center [177, 245] width 34 height 11
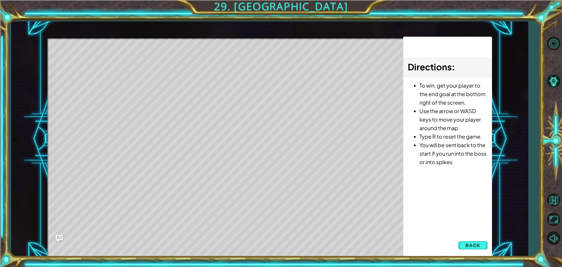
click at [433, 163] on div "1 ההההההההההההההההההההההההההההההההההההההההההההההההההההההההההההההההההההההההההההה…" at bounding box center [269, 138] width 445 height 235
drag, startPoint x: 477, startPoint y: 246, endPoint x: 471, endPoint y: 242, distance: 7.3
click at [477, 246] on span "Back" at bounding box center [472, 245] width 15 height 6
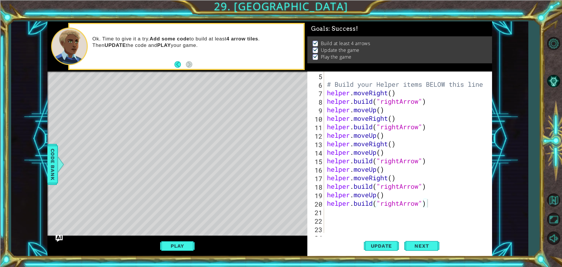
drag, startPoint x: 110, startPoint y: 40, endPoint x: 184, endPoint y: 45, distance: 73.7
click at [183, 46] on p "Ok. Time to give it a try. Add some code to build at least 4 arrow tiles . Then…" at bounding box center [196, 42] width 207 height 13
drag, startPoint x: 184, startPoint y: 45, endPoint x: 196, endPoint y: 43, distance: 11.9
click at [194, 43] on p "Ok. Time to give it a try. Add some code to build at least 4 arrow tiles . Then…" at bounding box center [196, 42] width 207 height 13
click at [214, 45] on p "Ok. Time to give it a try. Add some code to build at least 4 arrow tiles . Then…" at bounding box center [196, 42] width 207 height 13
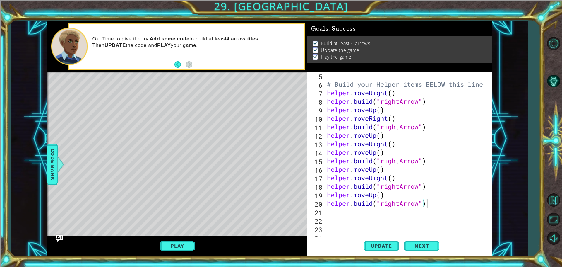
drag, startPoint x: 235, startPoint y: 46, endPoint x: 244, endPoint y: 44, distance: 9.8
click at [239, 45] on p "Ok. Time to give it a try. Add some code to build at least 4 arrow tiles . Then…" at bounding box center [196, 42] width 207 height 13
drag, startPoint x: 256, startPoint y: 42, endPoint x: 260, endPoint y: 41, distance: 4.1
click at [259, 41] on p "Ok. Time to give it a try. Add some code to build at least 4 arrow tiles . Then…" at bounding box center [196, 42] width 207 height 13
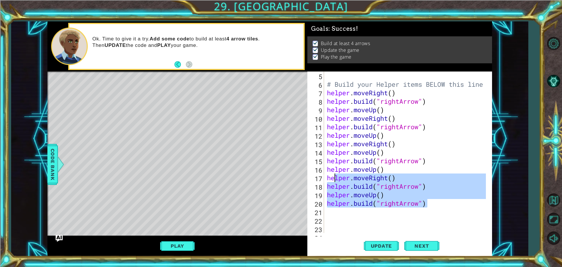
drag, startPoint x: 431, startPoint y: 203, endPoint x: 345, endPoint y: 172, distance: 90.9
click at [335, 179] on div "# Build your Helper items BELOW this line helper . moveRight ( ) helper . build…" at bounding box center [407, 160] width 163 height 178
click at [423, 241] on button "Next" at bounding box center [421, 246] width 35 height 18
type textarea "helper.moveRight()"
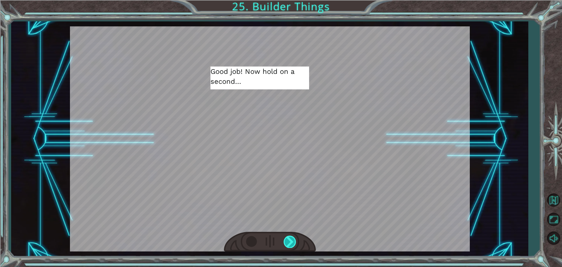
click at [292, 242] on div at bounding box center [290, 241] width 13 height 12
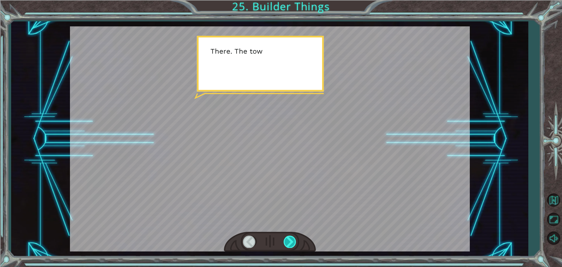
click at [292, 242] on div at bounding box center [290, 241] width 13 height 12
click at [291, 242] on div at bounding box center [290, 241] width 13 height 12
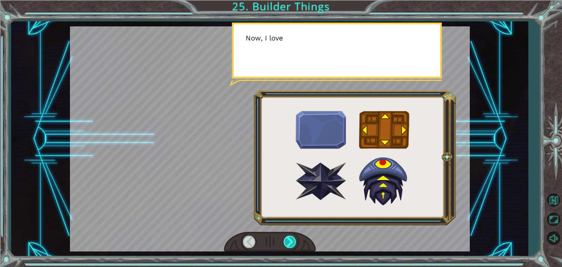
click at [291, 242] on div at bounding box center [290, 241] width 13 height 12
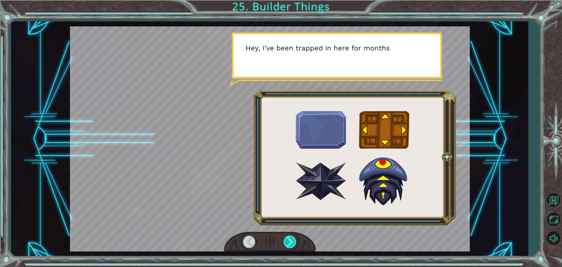
click at [289, 240] on div at bounding box center [290, 241] width 13 height 12
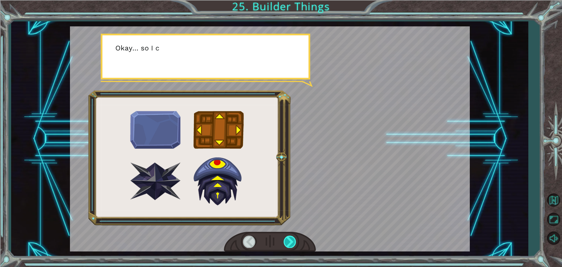
click at [289, 240] on div at bounding box center [290, 241] width 13 height 12
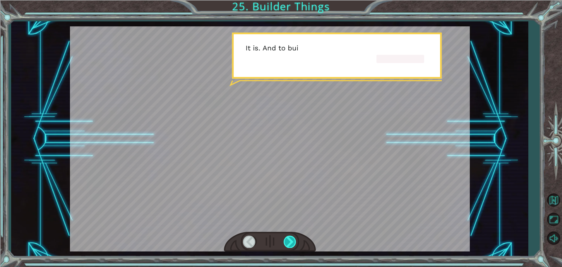
click at [288, 240] on div at bounding box center [290, 241] width 13 height 12
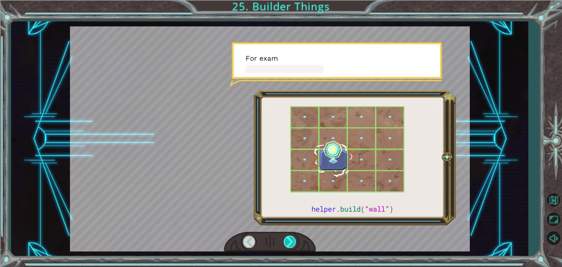
click at [288, 241] on div at bounding box center [290, 241] width 13 height 12
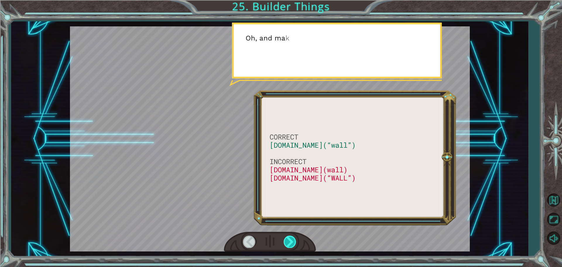
click at [289, 240] on div at bounding box center [290, 241] width 13 height 12
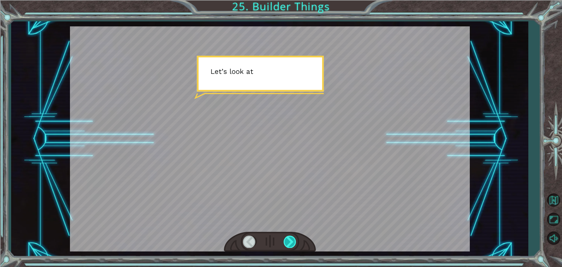
click at [290, 240] on div at bounding box center [290, 241] width 13 height 12
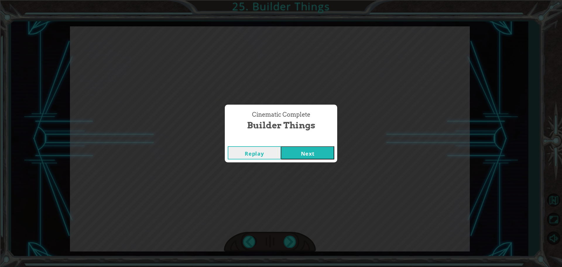
click at [290, 239] on div "Cinematic Complete Builder Things Replay Next" at bounding box center [281, 133] width 562 height 267
click at [324, 152] on button "Next" at bounding box center [307, 152] width 53 height 13
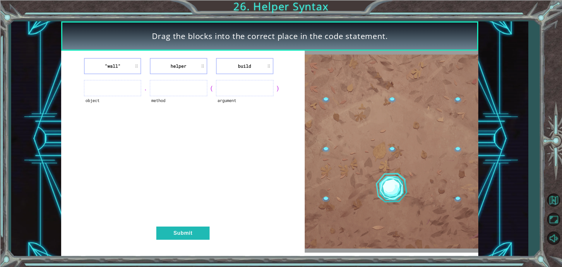
click at [383, 173] on img at bounding box center [392, 151] width 174 height 194
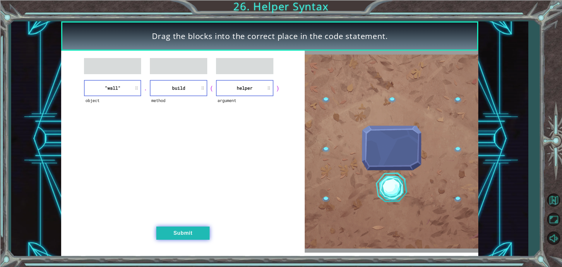
click at [171, 226] on button "Submit" at bounding box center [182, 232] width 53 height 13
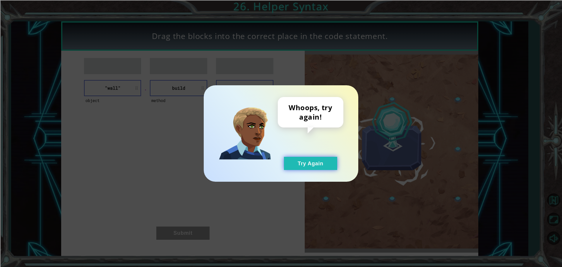
click at [299, 163] on button "Try Again" at bounding box center [310, 163] width 53 height 13
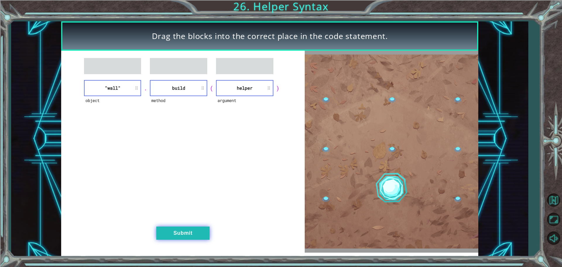
click at [200, 227] on button "Submit" at bounding box center [182, 232] width 53 height 13
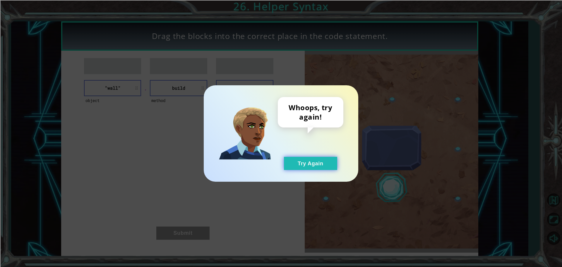
click at [314, 158] on button "Try Again" at bounding box center [310, 163] width 53 height 13
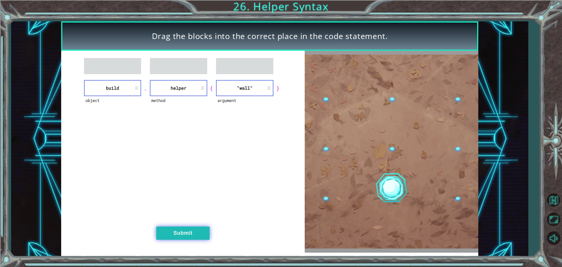
click at [198, 235] on button "Submit" at bounding box center [182, 232] width 53 height 13
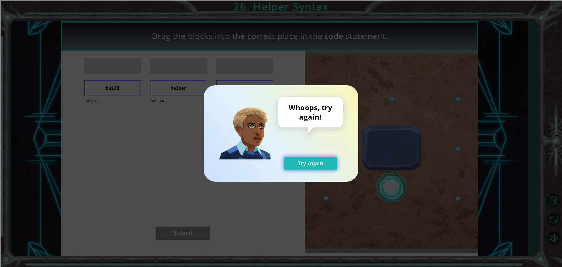
click at [309, 163] on button "Try Again" at bounding box center [310, 163] width 53 height 13
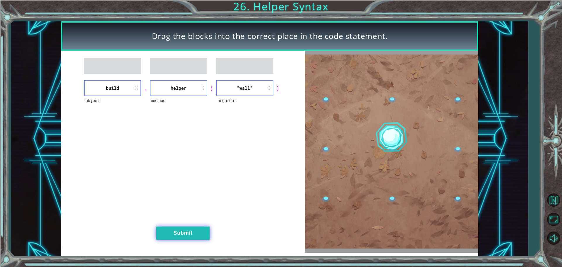
click at [189, 229] on button "Submit" at bounding box center [182, 232] width 53 height 13
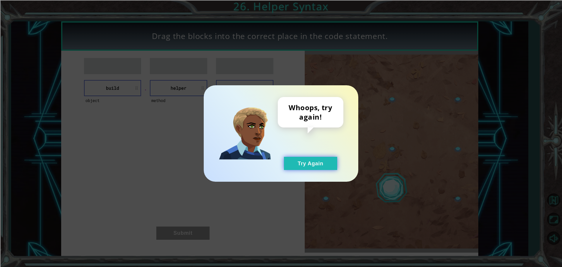
drag, startPoint x: 304, startPoint y: 159, endPoint x: 294, endPoint y: 157, distance: 10.2
click at [304, 159] on button "Try Again" at bounding box center [310, 163] width 53 height 13
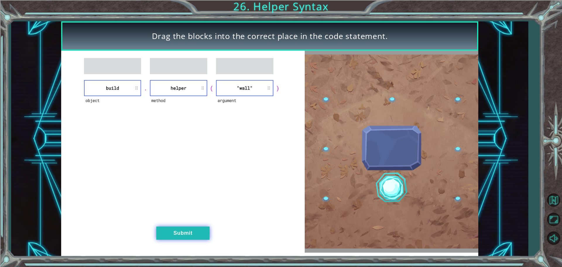
click at [201, 235] on button "Submit" at bounding box center [182, 232] width 53 height 13
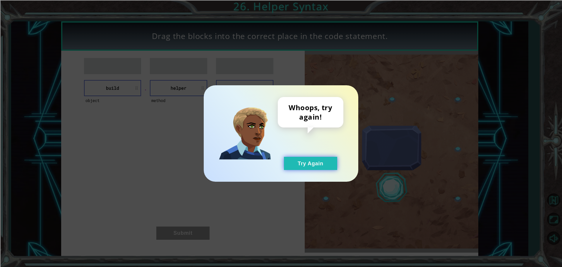
click at [292, 158] on button "Try Again" at bounding box center [310, 163] width 53 height 13
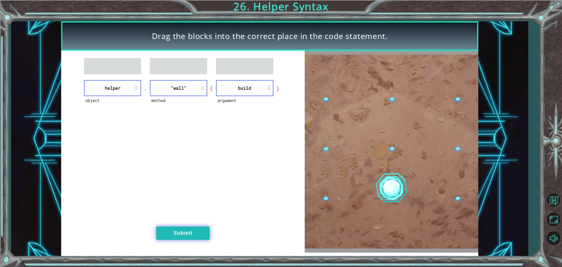
click at [197, 232] on button "Submit" at bounding box center [182, 232] width 53 height 13
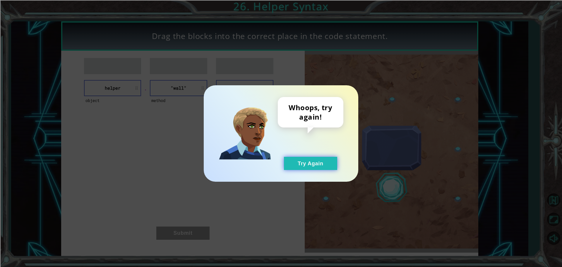
click at [311, 169] on button "Try Again" at bounding box center [310, 163] width 53 height 13
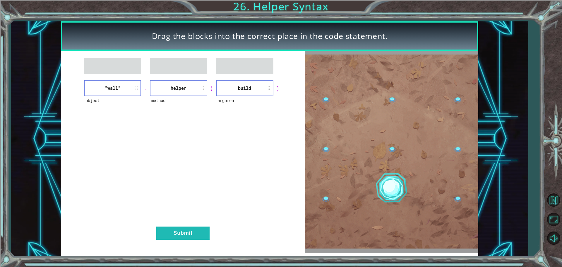
drag, startPoint x: 175, startPoint y: 247, endPoint x: 178, endPoint y: 240, distance: 7.9
click at [175, 247] on div "object "wall" . method helper ( argument build ) Submit" at bounding box center [183, 152] width 244 height 202
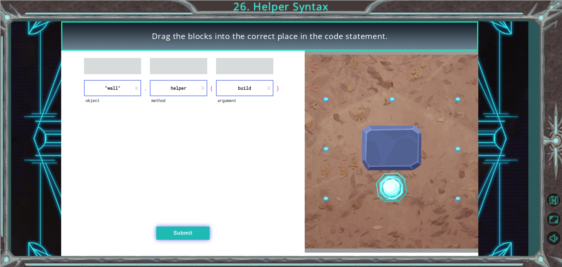
click at [179, 232] on button "Submit" at bounding box center [182, 232] width 53 height 13
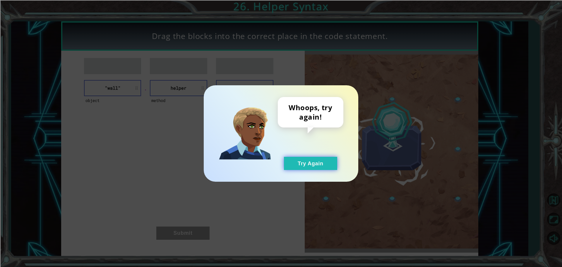
click at [306, 162] on button "Try Again" at bounding box center [310, 163] width 53 height 13
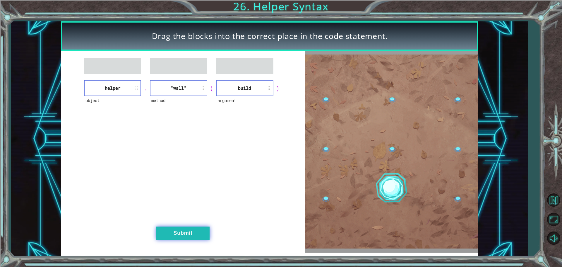
click at [160, 236] on button "Submit" at bounding box center [182, 232] width 53 height 13
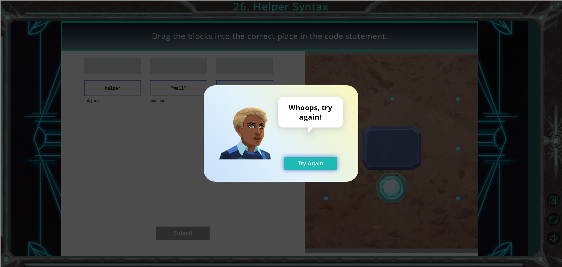
click at [307, 169] on button "Try Again" at bounding box center [310, 163] width 53 height 13
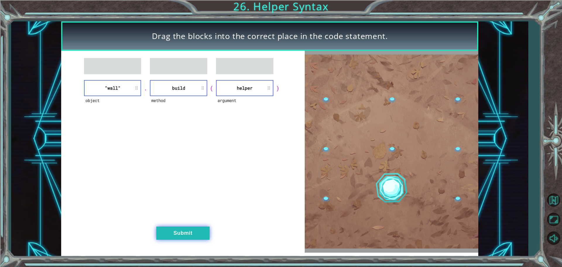
click at [177, 236] on button "Submit" at bounding box center [182, 232] width 53 height 13
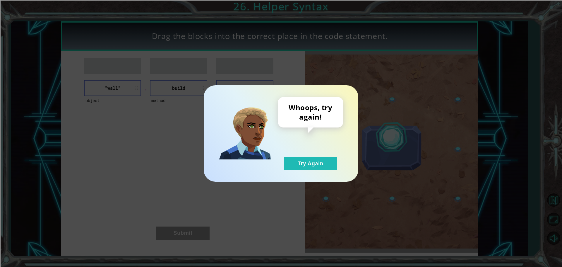
click at [302, 174] on div "Whoops, try again! Try Again" at bounding box center [281, 133] width 155 height 96
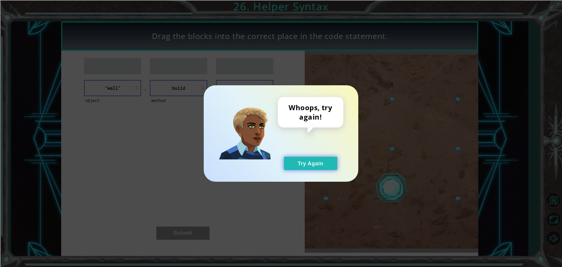
click at [306, 167] on button "Try Again" at bounding box center [310, 163] width 53 height 13
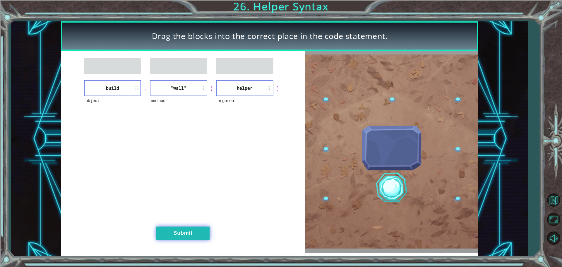
click at [178, 235] on button "Submit" at bounding box center [182, 232] width 53 height 13
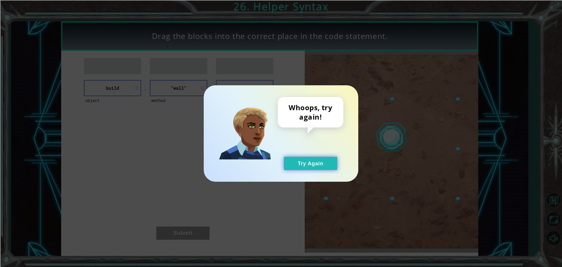
click at [310, 165] on button "Try Again" at bounding box center [310, 163] width 53 height 13
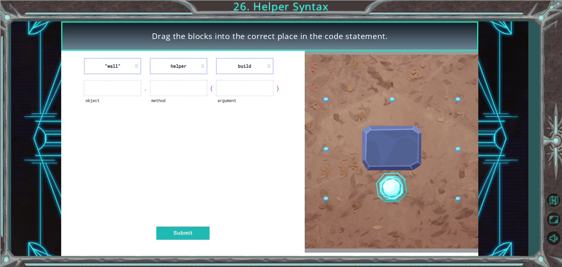
click at [310, 165] on button "Try Again" at bounding box center [310, 163] width 53 height 13
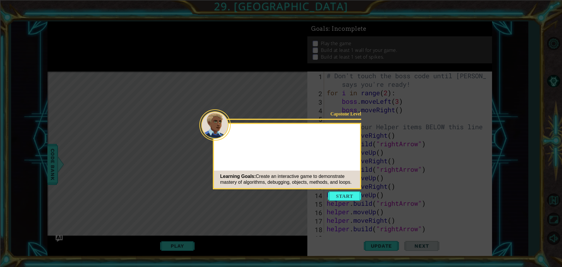
drag, startPoint x: 403, startPoint y: 190, endPoint x: 364, endPoint y: 6, distance: 187.7
click at [343, 199] on button "Start" at bounding box center [344, 195] width 33 height 9
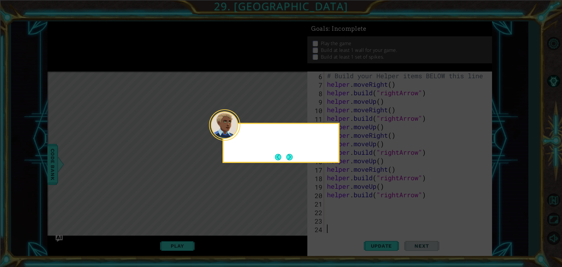
scroll to position [51, 0]
click at [292, 155] on button "Next" at bounding box center [289, 157] width 6 height 6
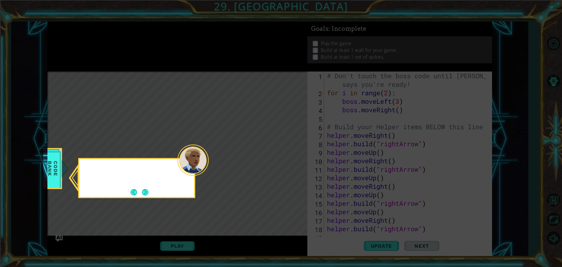
scroll to position [0, 0]
drag, startPoint x: 193, startPoint y: 163, endPoint x: 191, endPoint y: 165, distance: 3.2
click at [191, 165] on div at bounding box center [192, 159] width 31 height 31
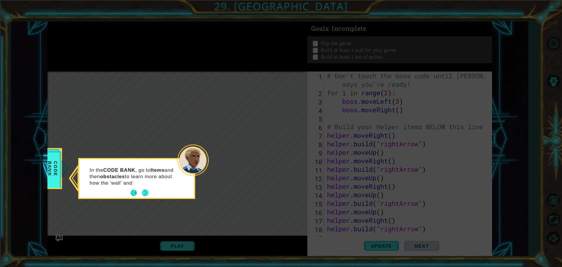
drag, startPoint x: 149, startPoint y: 193, endPoint x: 139, endPoint y: 191, distance: 10.7
click at [144, 193] on div "In the CODE BANK , go to Items and then obstacles to learn more about how the '…" at bounding box center [136, 178] width 115 height 39
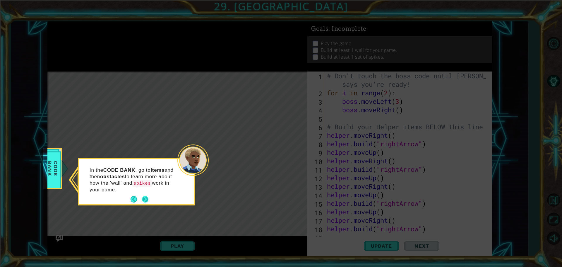
click at [146, 196] on button "Next" at bounding box center [145, 199] width 6 height 6
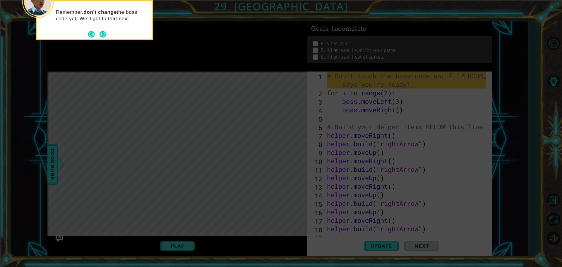
drag, startPoint x: 102, startPoint y: 33, endPoint x: 107, endPoint y: 5, distance: 29.1
click at [102, 33] on button "Next" at bounding box center [103, 34] width 6 height 6
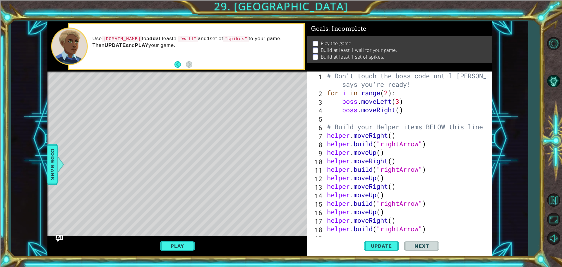
click at [179, 252] on div "Play" at bounding box center [177, 245] width 260 height 21
click at [176, 250] on button "Play" at bounding box center [177, 245] width 34 height 11
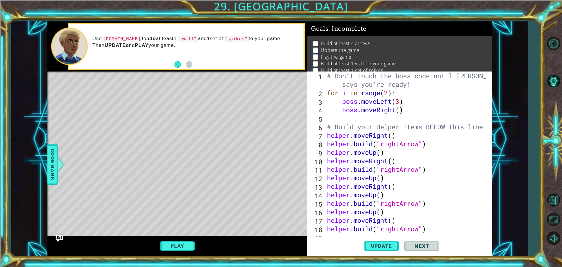
drag, startPoint x: 166, startPoint y: 238, endPoint x: 161, endPoint y: 235, distance: 5.6
click at [161, 235] on div "Play" at bounding box center [177, 245] width 260 height 21
click at [169, 240] on div "Play" at bounding box center [177, 245] width 260 height 21
click at [170, 243] on button "Play" at bounding box center [177, 245] width 34 height 11
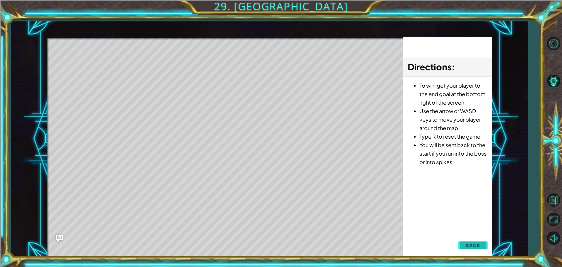
click at [468, 246] on span "Back" at bounding box center [472, 245] width 15 height 6
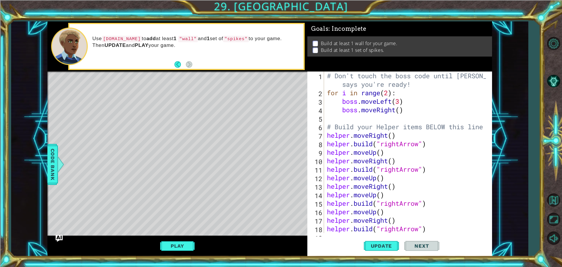
scroll to position [51, 0]
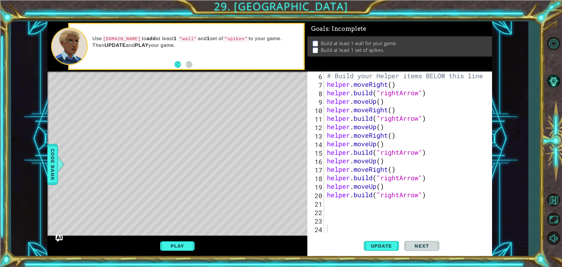
type textarea "[DOMAIN_NAME]("rightArrow")"
drag, startPoint x: 328, startPoint y: 178, endPoint x: 356, endPoint y: 181, distance: 27.7
click at [356, 181] on div "# Build your Helper items BELOW this line helper . moveRight ( ) helper . build…" at bounding box center [407, 160] width 163 height 178
drag, startPoint x: 446, startPoint y: 208, endPoint x: 436, endPoint y: 215, distance: 11.5
click at [442, 211] on div "# Build your Helper items BELOW this line helper . moveRight ( ) helper . build…" at bounding box center [407, 160] width 163 height 178
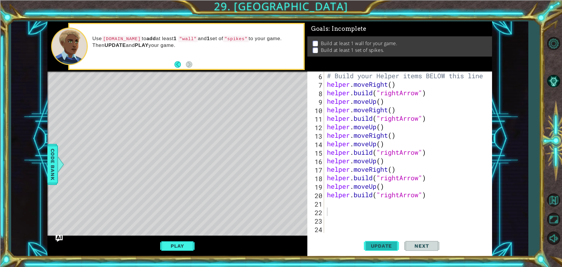
click at [382, 244] on span "Update" at bounding box center [381, 246] width 33 height 6
click at [333, 202] on div "# Build your Helper items BELOW this line helper . moveRight ( ) helper . build…" at bounding box center [407, 160] width 163 height 178
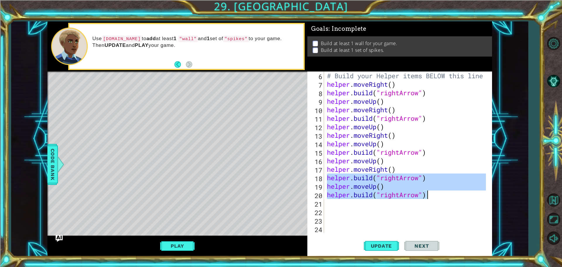
drag, startPoint x: 328, startPoint y: 179, endPoint x: 439, endPoint y: 197, distance: 111.9
click at [439, 197] on div "# Build your Helper items BELOW this line helper . moveRight ( ) helper . build…" at bounding box center [407, 160] width 163 height 178
type textarea "helper.moveUp() [DOMAIN_NAME]("rightArrow")"
drag, startPoint x: 341, startPoint y: 208, endPoint x: 336, endPoint y: 207, distance: 5.3
click at [341, 208] on div "# Build your Helper items BELOW this line helper . moveRight ( ) helper . build…" at bounding box center [407, 160] width 163 height 178
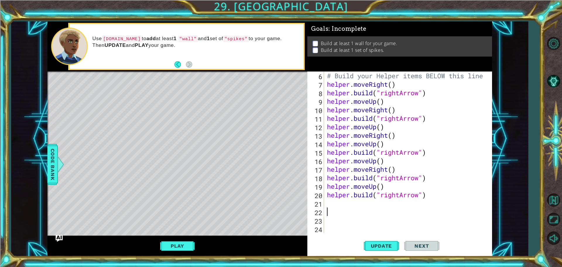
click at [325, 201] on div "6 7 8 9 10 11 12 13 14 15 16 17 18 19 20 21 22 23 24 # Build your Helper items …" at bounding box center [398, 151] width 183 height 161
click at [330, 203] on div "# Build your Helper items BELOW this line helper . moveRight ( ) helper . build…" at bounding box center [407, 160] width 163 height 178
paste textarea "[DOMAIN_NAME]("rightArrow")"
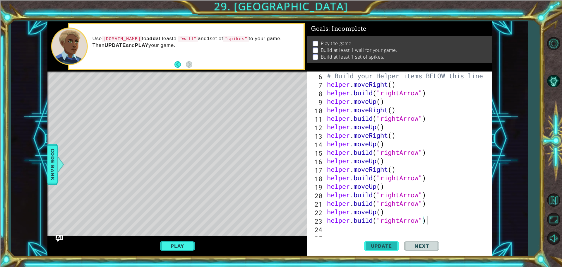
click at [387, 246] on span "Update" at bounding box center [381, 246] width 33 height 6
click at [355, 241] on div "Update Next" at bounding box center [401, 245] width 185 height 18
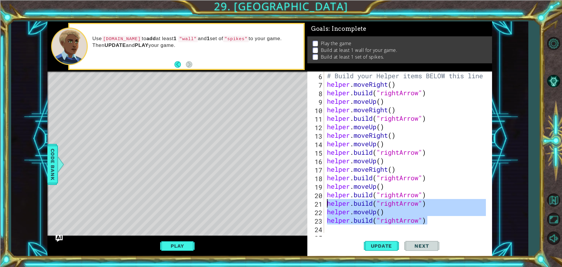
drag, startPoint x: 433, startPoint y: 219, endPoint x: 328, endPoint y: 206, distance: 105.5
click at [328, 206] on div "# Build your Helper items BELOW this line helper . moveRight ( ) helper . build…" at bounding box center [407, 160] width 163 height 178
type textarea "[DOMAIN_NAME]("rightArrow") helper.moveUp()"
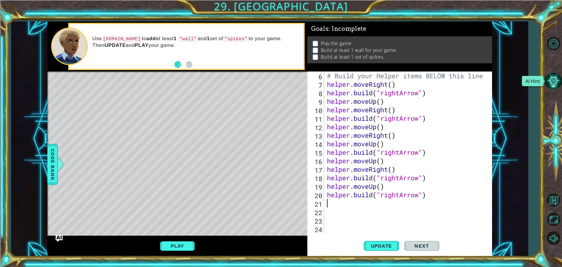
click at [547, 83] on button "AI Hint" at bounding box center [553, 80] width 17 height 17
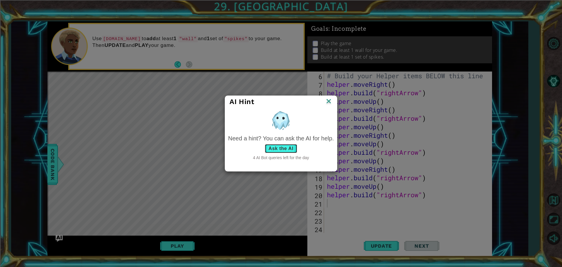
click at [283, 146] on button "Ask the AI" at bounding box center [281, 148] width 32 height 9
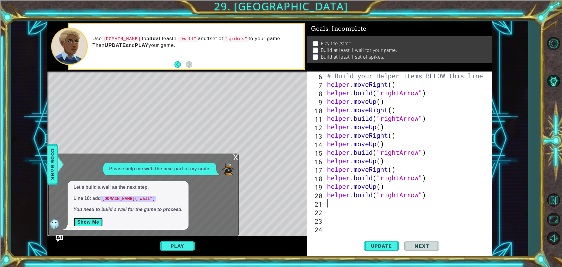
drag, startPoint x: 90, startPoint y: 222, endPoint x: 86, endPoint y: 223, distance: 4.3
click at [86, 223] on button "Show Me" at bounding box center [88, 221] width 30 height 9
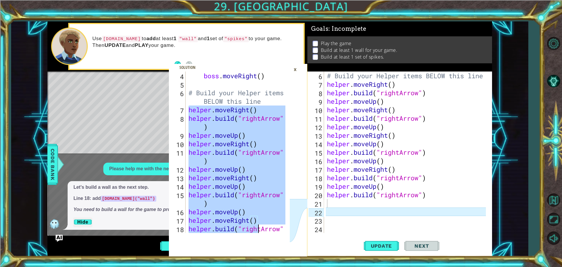
drag, startPoint x: 188, startPoint y: 151, endPoint x: 252, endPoint y: 222, distance: 95.5
click at [258, 240] on div "helper.moveRight() 4 5 6 7 8 9 10 11 12 13 14 15 16 17 18 boss . moveRight ( ) …" at bounding box center [238, 163] width 138 height 185
type textarea "helper.moveUp() [DOMAIN_NAME]("rightArrow")"
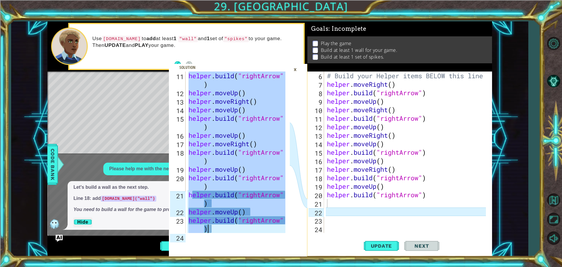
scroll to position [144, 0]
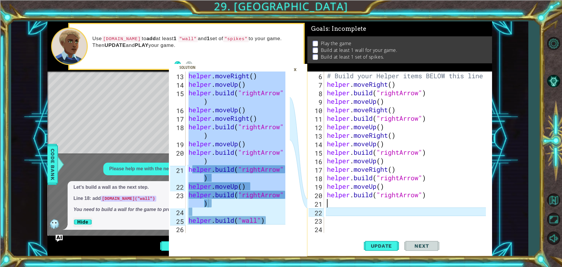
click at [333, 203] on div "# Build your Helper items BELOW this line helper . moveRight ( ) helper . build…" at bounding box center [407, 160] width 163 height 178
paste textarea "[DOMAIN_NAME]("rightArrow")"
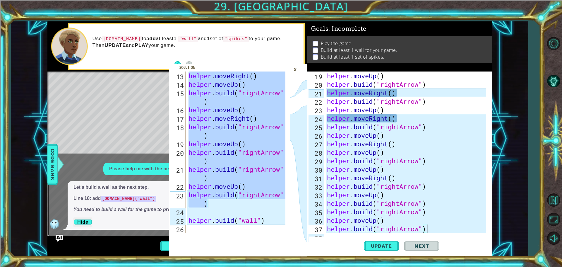
click at [508, 247] on div "helper.moveUp() [DOMAIN_NAME]("rightArrow") 13 14 15 16 17 18 19 20 21 22 23 24…" at bounding box center [269, 138] width 517 height 235
drag, startPoint x: 562, startPoint y: 142, endPoint x: 463, endPoint y: 105, distance: 105.1
click at [545, 145] on div "helper.moveUp() [DOMAIN_NAME]("rightArrow") 13 14 15 16 17 18 19 20 21 22 23 24…" at bounding box center [281, 133] width 562 height 267
drag, startPoint x: 464, startPoint y: 103, endPoint x: 464, endPoint y: 97, distance: 6.1
click at [464, 101] on div "helper . moveUp ( ) helper . build ( "rightArrow" ) helper . moveRight ( ) help…" at bounding box center [407, 160] width 163 height 178
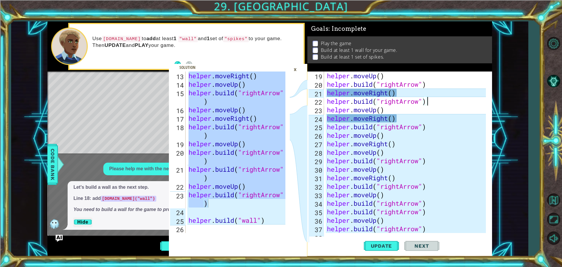
click at [481, 63] on div "Goals : Incomplete Play the game Build at least 1 wall for your game. Build at …" at bounding box center [399, 138] width 185 height 235
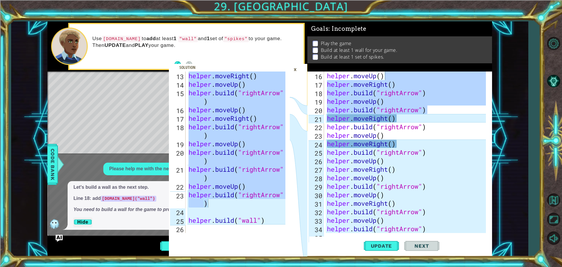
click at [480, 60] on div "Play the game Build at least 1 wall for your game. Build at least 1 set of spik…" at bounding box center [399, 49] width 185 height 27
drag, startPoint x: 490, startPoint y: 32, endPoint x: 491, endPoint y: 21, distance: 10.9
click at [492, 21] on div "Goals : Incomplete Play the game Build at least 1 wall for your game. Build at …" at bounding box center [399, 21] width 185 height 0
drag, startPoint x: 491, startPoint y: 21, endPoint x: 450, endPoint y: 44, distance: 47.4
click at [489, 23] on div "Goals : Incomplete" at bounding box center [399, 28] width 185 height 15
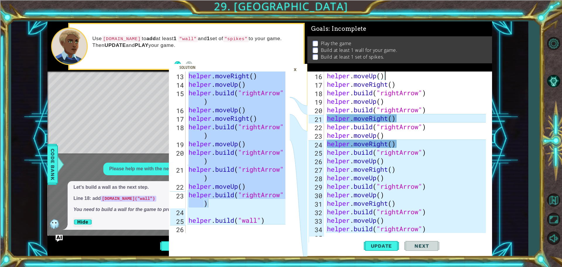
drag, startPoint x: 295, startPoint y: 66, endPoint x: 290, endPoint y: 70, distance: 5.9
click at [295, 67] on div "×" at bounding box center [295, 69] width 9 height 10
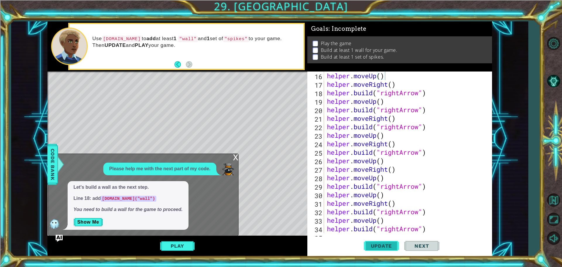
click at [387, 246] on span "Update" at bounding box center [381, 246] width 33 height 6
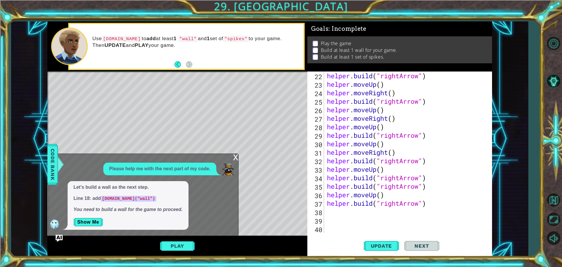
click at [238, 155] on div "x" at bounding box center [235, 157] width 5 height 6
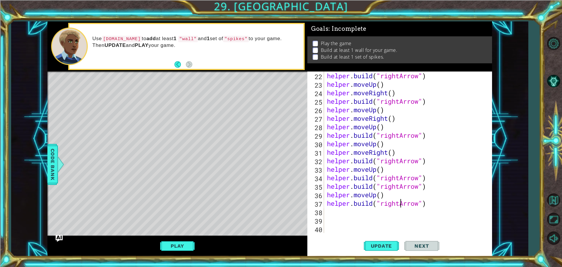
click at [399, 203] on div "helper . build ( "rightArrow" ) helper . moveUp ( ) helper . moveRight ( ) help…" at bounding box center [407, 160] width 163 height 178
type textarea "[DOMAIN_NAME]("downArrow")"
click at [374, 246] on span "Update" at bounding box center [381, 246] width 33 height 6
click at [326, 213] on div "[DOMAIN_NAME]("downArrow") 22 23 24 25 26 27 28 29 30 31 32 33 34 35 36 37 38 3…" at bounding box center [398, 151] width 183 height 161
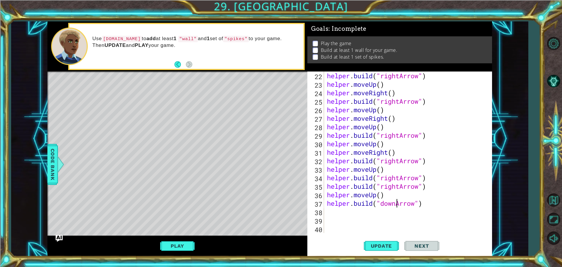
click at [329, 211] on div "helper . build ( "rightArrow" ) helper . moveUp ( ) helper . moveRight ( ) help…" at bounding box center [407, 160] width 163 height 178
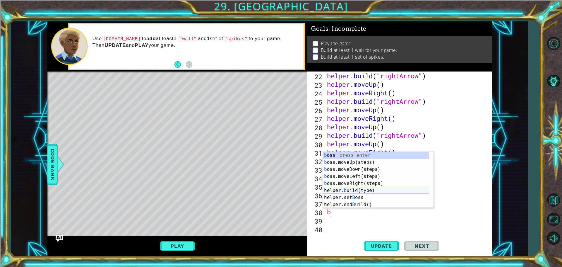
click at [357, 190] on div "b oss press enter b oss.moveUp(steps) press enter b oss.moveDown(steps) press e…" at bounding box center [376, 187] width 106 height 70
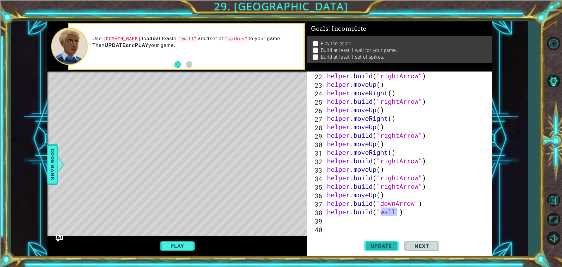
click at [371, 243] on span "Update" at bounding box center [381, 246] width 33 height 6
click at [424, 203] on div "helper . build ( "rightArrow" ) helper . moveUp ( ) helper . moveRight ( ) help…" at bounding box center [407, 160] width 163 height 178
type textarea "[DOMAIN_NAME]("downArrow")"
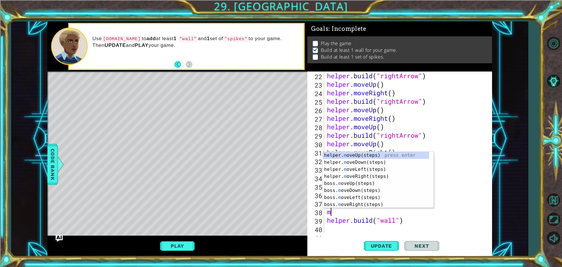
type textarea "mo"
click at [407, 158] on div "helper. mo veUp(steps) press enter helper. mo veDown(steps) press enter helper.…" at bounding box center [378, 187] width 111 height 70
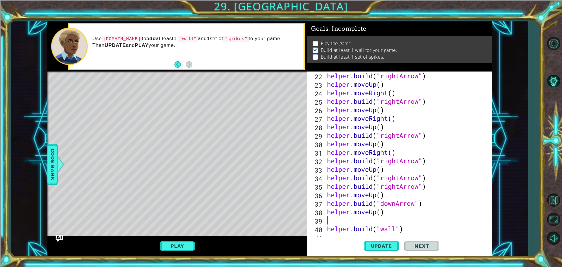
click at [366, 222] on div "helper . build ( "rightArrow" ) helper . moveUp ( ) helper . moveRight ( ) help…" at bounding box center [407, 160] width 163 height 178
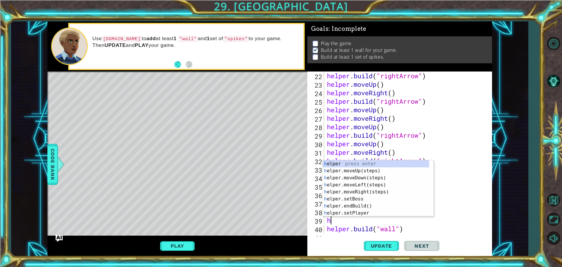
type textarea "he"
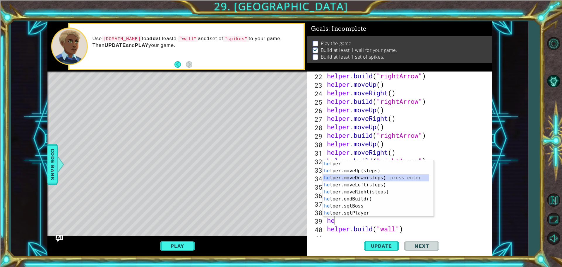
click at [371, 176] on div "he lper press enter he lper.moveUp(steps) press enter he lper.moveDown(steps) p…" at bounding box center [376, 195] width 106 height 70
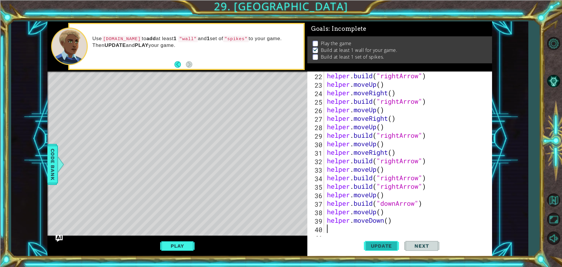
click at [378, 243] on span "Update" at bounding box center [381, 246] width 33 height 6
click at [171, 246] on button "Play" at bounding box center [177, 245] width 34 height 11
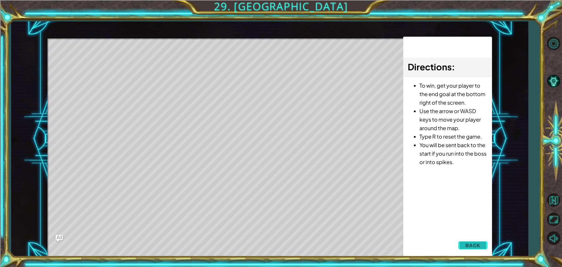
click at [480, 245] on span "Back" at bounding box center [472, 245] width 15 height 6
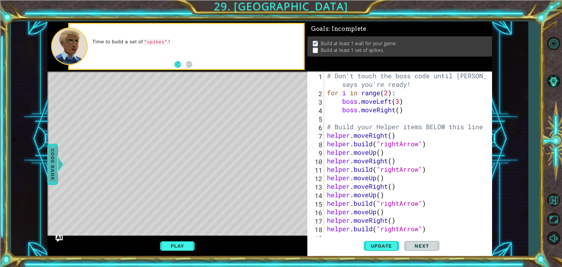
click at [54, 175] on div "Code Bank" at bounding box center [52, 164] width 11 height 41
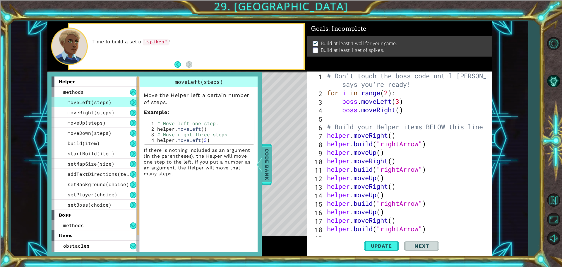
click at [258, 161] on div at bounding box center [259, 164] width 7 height 18
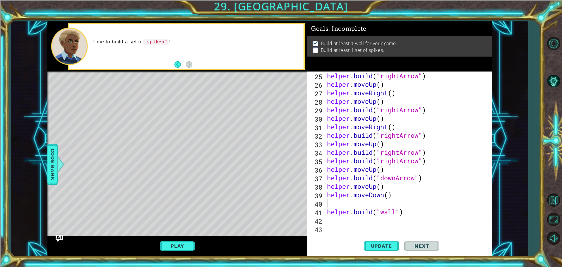
scroll to position [212, 0]
click at [344, 203] on div "helper . build ( "rightArrow" ) helper . moveUp ( ) helper . moveRight ( ) help…" at bounding box center [407, 160] width 163 height 178
type textarea "helper.moveDown()"
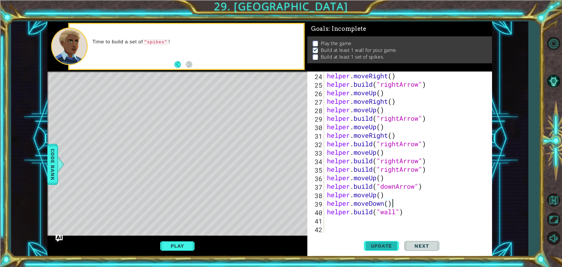
click at [379, 247] on span "Update" at bounding box center [381, 246] width 33 height 6
click at [329, 223] on div "helper . moveRight ( ) helper . build ( "rightArrow" ) helper . moveUp ( ) help…" at bounding box center [407, 160] width 163 height 178
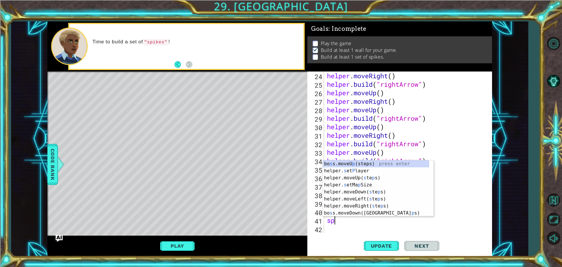
type textarea "s"
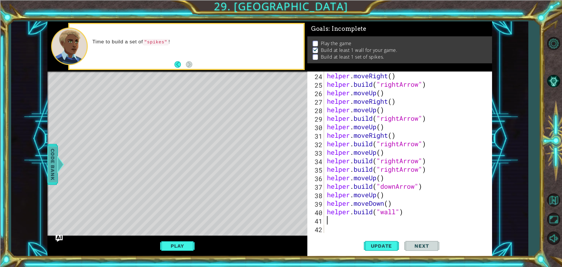
click at [52, 161] on span "Code Bank" at bounding box center [52, 164] width 9 height 36
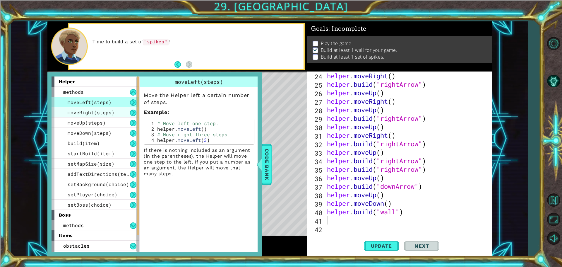
click at [91, 115] on span "moveRight(steps)" at bounding box center [91, 112] width 47 height 6
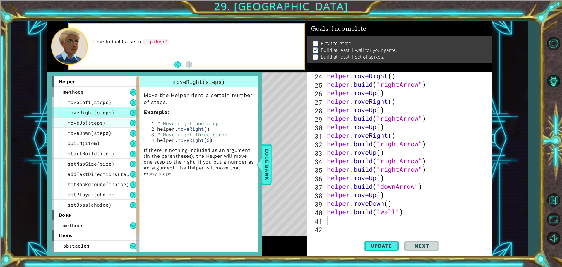
click at [90, 120] on span "moveUp(steps)" at bounding box center [87, 122] width 38 height 6
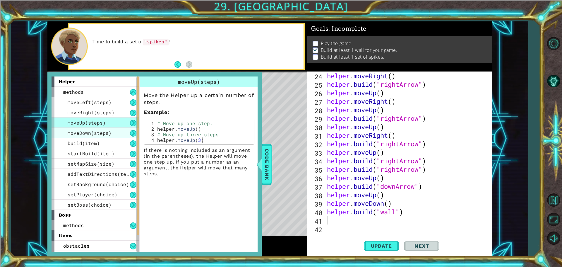
click at [89, 130] on span "moveDown(steps)" at bounding box center [90, 133] width 44 height 6
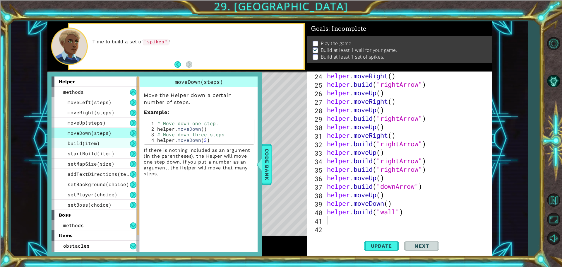
click at [88, 140] on span "build(item)" at bounding box center [84, 143] width 32 height 6
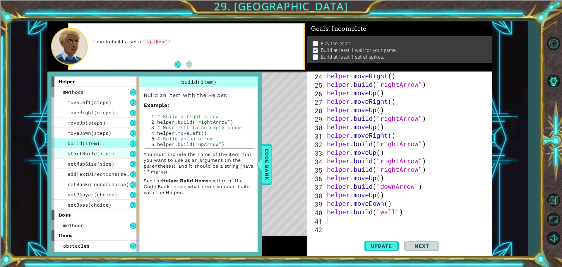
click at [92, 150] on div "startBuild(item)" at bounding box center [96, 153] width 88 height 10
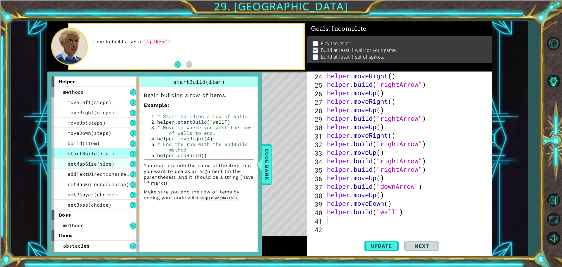
click at [95, 160] on div "setMapSize(size)" at bounding box center [96, 163] width 88 height 10
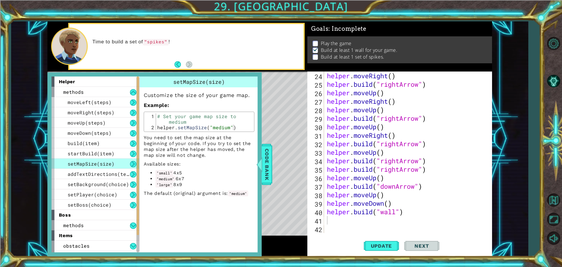
click at [99, 168] on div "setMapSize(size)" at bounding box center [96, 163] width 88 height 10
click at [101, 172] on span "addTextDirections(text)" at bounding box center [101, 174] width 67 height 6
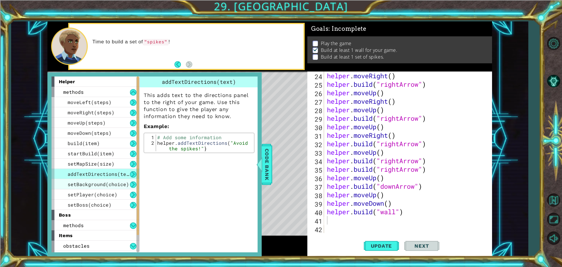
click at [105, 180] on div "setBackground(choice)" at bounding box center [96, 184] width 88 height 10
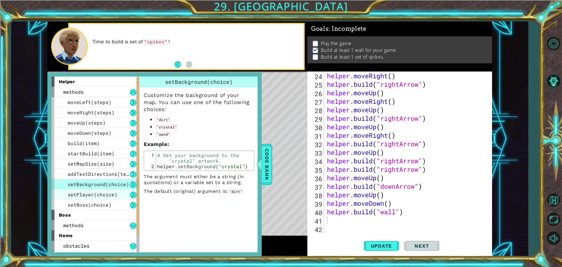
click at [103, 195] on span "setPlayer(choice)" at bounding box center [93, 194] width 50 height 6
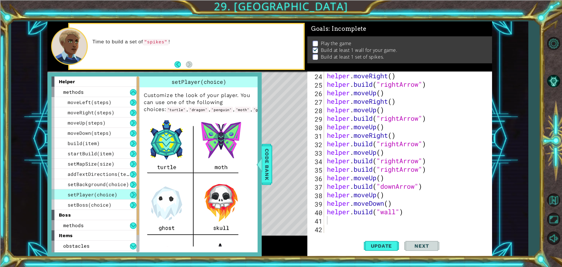
click at [103, 199] on div "setPlayer(choice)" at bounding box center [96, 194] width 88 height 10
click at [105, 203] on span "setBoss(choice)" at bounding box center [90, 204] width 44 height 6
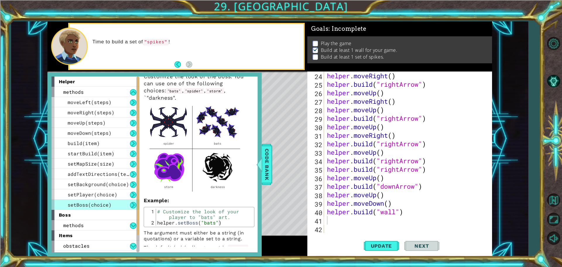
scroll to position [0, 0]
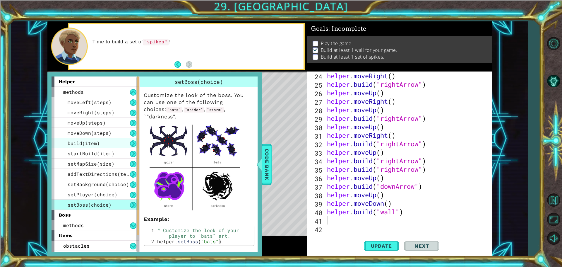
click at [105, 141] on div "build(item)" at bounding box center [96, 143] width 88 height 10
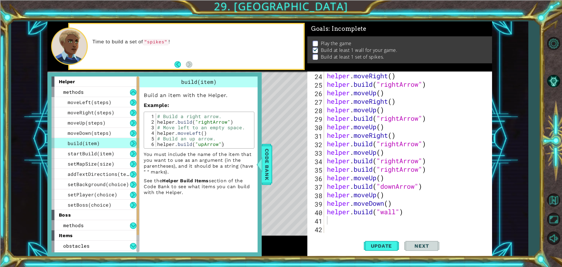
click at [107, 138] on div "build(item)" at bounding box center [96, 143] width 88 height 10
click at [106, 134] on span "moveDown(steps)" at bounding box center [90, 133] width 44 height 6
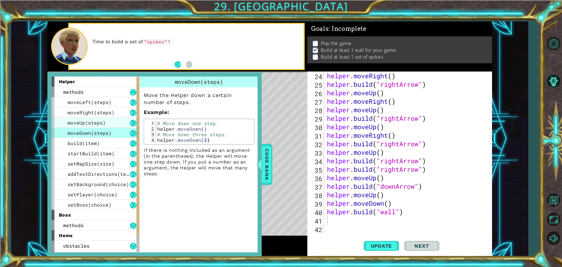
click at [103, 127] on div "moveUp(steps)" at bounding box center [96, 122] width 88 height 10
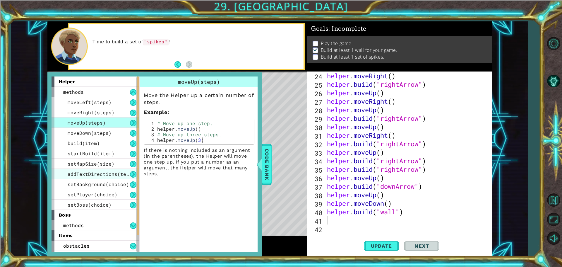
click at [100, 177] on span "addTextDirections(text)" at bounding box center [101, 174] width 67 height 6
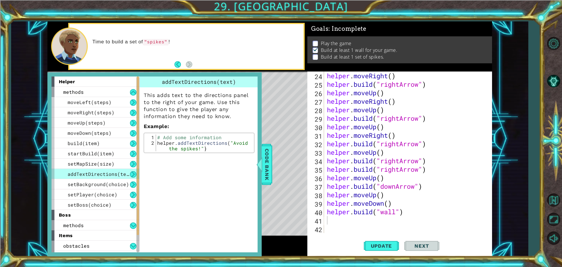
type textarea "helper.addTextDirections("Avoid the spikes!")"
drag, startPoint x: 158, startPoint y: 143, endPoint x: 225, endPoint y: 157, distance: 69.0
click at [240, 159] on div "addTextDirections(text) This adds text to the directions panel to the right of …" at bounding box center [199, 163] width 121 height 175
click at [190, 145] on div "# Add some information helper . addTextDirections ( "Avoid the spikes!" )" at bounding box center [204, 142] width 97 height 17
drag, startPoint x: 209, startPoint y: 150, endPoint x: 158, endPoint y: 143, distance: 50.8
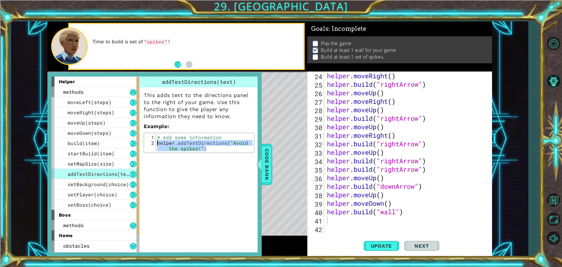
click at [158, 143] on div "# Add some information helper . addTextDirections ( "Avoid the spikes!" )" at bounding box center [204, 150] width 97 height 33
click at [271, 159] on span "Code Bank" at bounding box center [266, 164] width 9 height 36
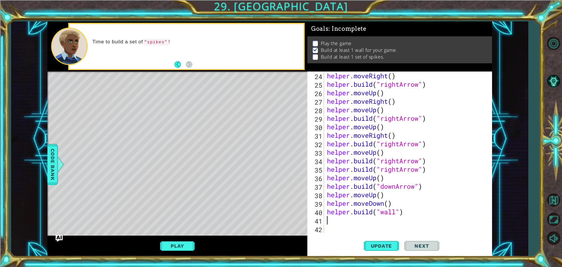
click at [326, 217] on div "helper . moveRight ( ) helper . build ( "rightArrow" ) helper . moveUp ( ) help…" at bounding box center [407, 160] width 163 height 178
paste textarea "helper.addTextDirections("Avoid the spikes!")"
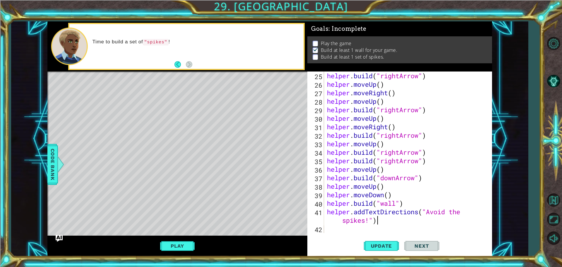
scroll to position [212, 0]
click at [376, 250] on button "Update" at bounding box center [381, 245] width 35 height 18
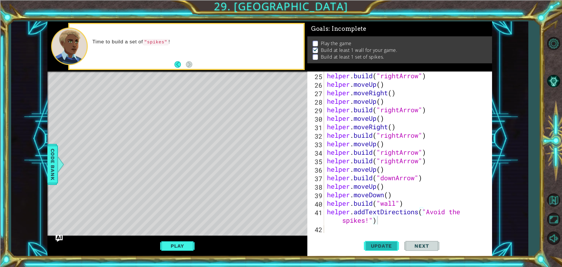
click at [379, 247] on span "Update" at bounding box center [381, 246] width 33 height 6
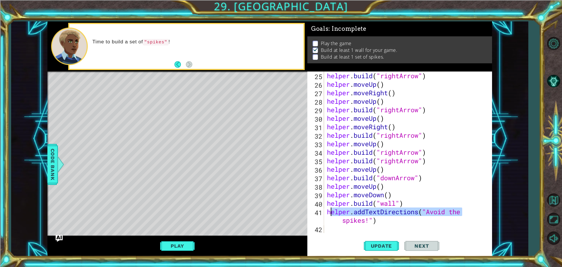
drag, startPoint x: 468, startPoint y: 212, endPoint x: 331, endPoint y: 211, distance: 137.6
click at [331, 211] on div "helper . build ( "rightArrow" ) helper . moveUp ( ) helper . moveRight ( ) help…" at bounding box center [407, 160] width 163 height 178
type textarea "h spikes!")"
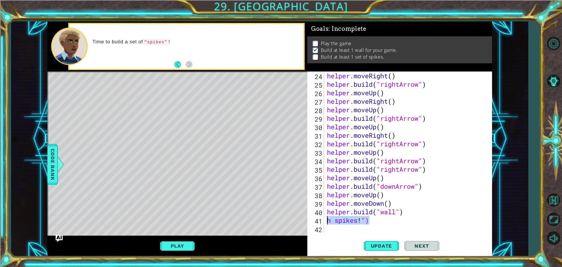
drag, startPoint x: 374, startPoint y: 218, endPoint x: 327, endPoint y: 217, distance: 46.9
click at [327, 217] on div "helper . moveRight ( ) helper . build ( "rightArrow" ) helper . moveUp ( ) help…" at bounding box center [407, 160] width 163 height 178
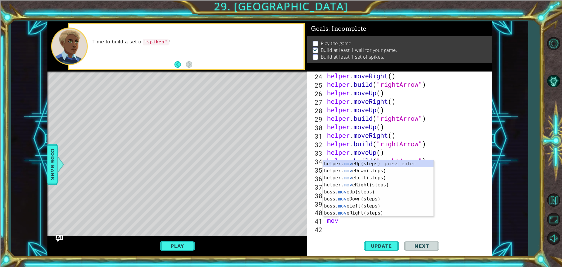
type textarea "movw"
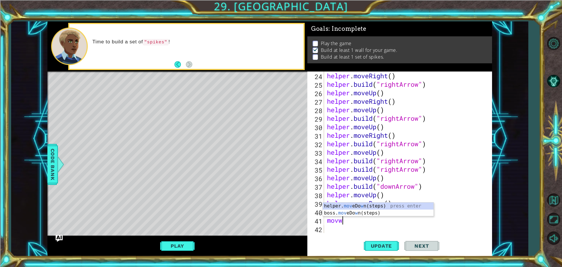
scroll to position [0, 0]
click at [335, 204] on div "helper. mov eDo w n(steps) press enter boss. mov eDo w n(steps) press enter" at bounding box center [378, 216] width 111 height 28
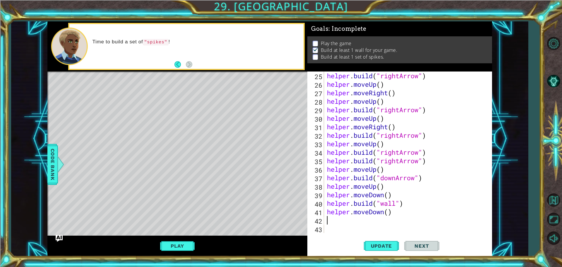
scroll to position [212, 0]
click at [355, 211] on div "helper. add TextDirections press enter" at bounding box center [378, 219] width 111 height 21
type textarea "helper.spike")"
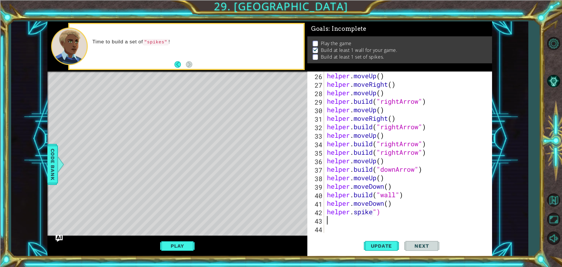
click at [353, 210] on div "helper . moveUp ( ) helper . moveRight ( ) helper . moveUp ( ) helper . build (…" at bounding box center [407, 160] width 163 height 178
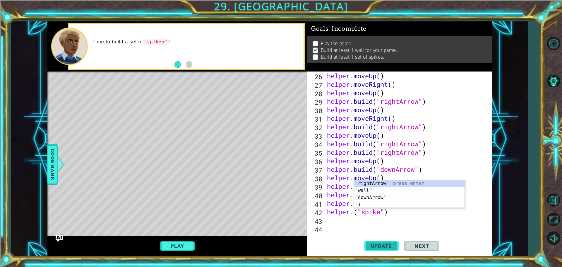
type textarea "helper.("spike")"
click at [376, 243] on span "Update" at bounding box center [381, 246] width 33 height 6
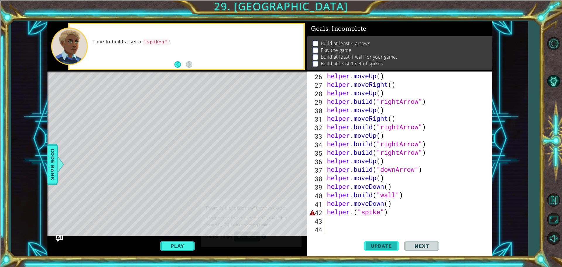
click at [376, 243] on span "Update" at bounding box center [381, 246] width 33 height 6
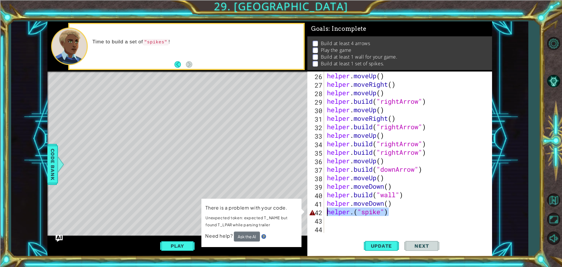
drag, startPoint x: 395, startPoint y: 213, endPoint x: 326, endPoint y: 210, distance: 69.7
click at [326, 210] on div "helper.("spike") 26 27 28 29 30 31 32 33 34 35 36 37 38 39 40 41 42 43 44 helpe…" at bounding box center [398, 151] width 183 height 161
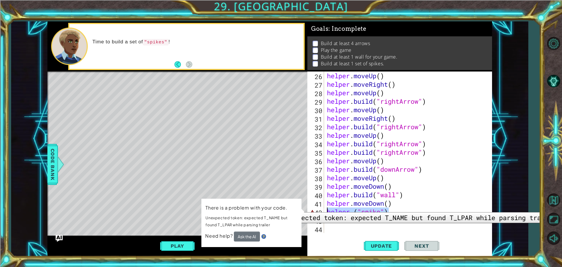
scroll to position [0, 0]
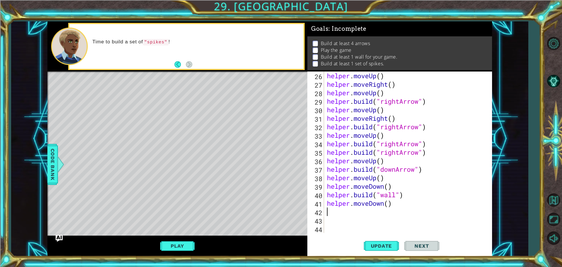
drag, startPoint x: 478, startPoint y: 168, endPoint x: 474, endPoint y: 169, distance: 4.1
click at [477, 168] on div "helper . moveUp ( ) helper . moveRight ( ) helper . moveUp ( ) helper . build (…" at bounding box center [407, 160] width 163 height 178
type textarea "[DOMAIN_NAME]("downArrow")"
click at [548, 76] on button "AI Hint" at bounding box center [553, 80] width 17 height 17
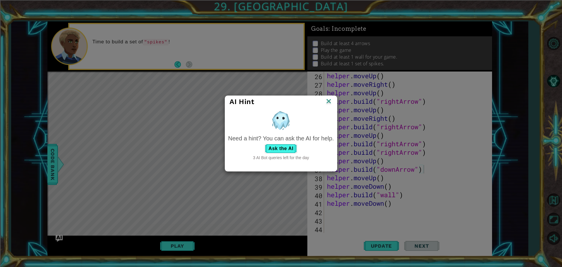
click at [285, 153] on div "Need a hint? You can ask the AI for help. Ask the AI 3 AI Bot queries left for …" at bounding box center [281, 147] width 106 height 27
click at [285, 151] on button "Ask the AI" at bounding box center [281, 148] width 32 height 9
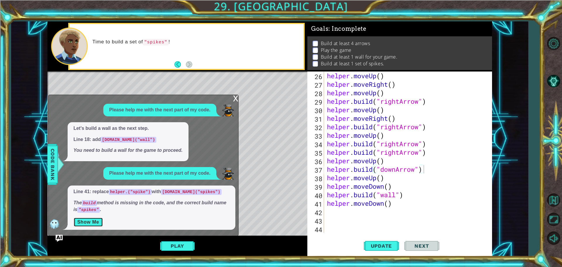
click at [99, 218] on button "Show Me" at bounding box center [88, 221] width 30 height 9
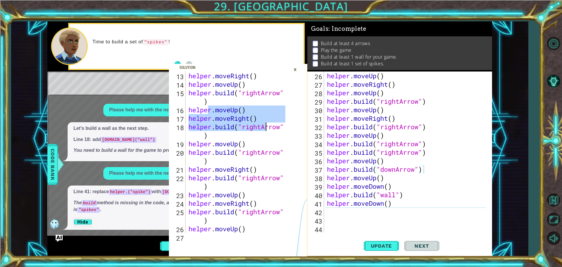
drag, startPoint x: 210, startPoint y: 109, endPoint x: 265, endPoint y: 123, distance: 57.2
click at [265, 123] on div "helper . moveRight ( ) helper . moveUp ( ) helper . build ( "rightArrow" ) help…" at bounding box center [237, 160] width 101 height 178
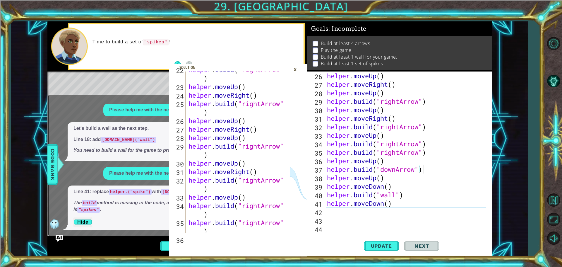
scroll to position [323, 0]
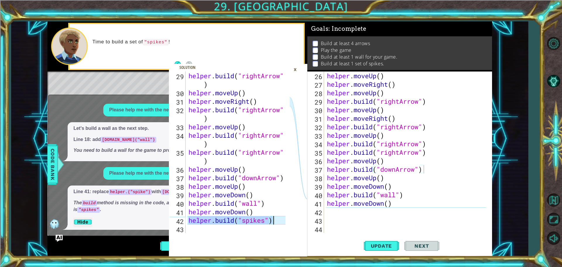
drag, startPoint x: 189, startPoint y: 218, endPoint x: 279, endPoint y: 222, distance: 90.0
click at [279, 222] on div "helper . build ( "rightArrow" ) helper . moveUp ( ) helper . moveRight ( ) help…" at bounding box center [237, 164] width 101 height 187
type textarea "[DOMAIN_NAME]("spikes")"
click at [326, 210] on div "helper . moveUp ( ) helper . moveRight ( ) helper . moveUp ( ) helper . build (…" at bounding box center [407, 160] width 163 height 178
paste textarea "[DOMAIN_NAME]("spikes")"
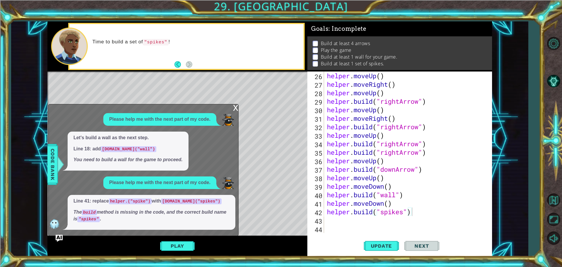
click at [233, 108] on div "x" at bounding box center [235, 107] width 5 height 6
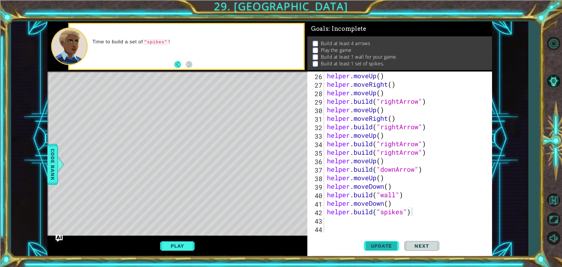
click at [392, 246] on span "Update" at bounding box center [381, 246] width 33 height 6
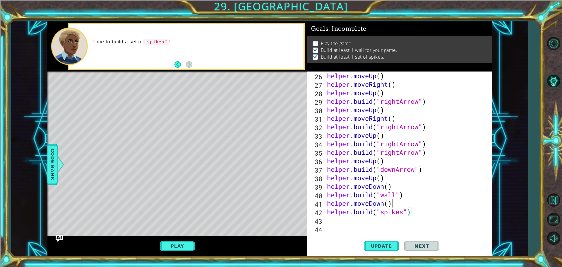
click at [395, 205] on div "helper . moveUp ( ) helper . moveRight ( ) helper . moveUp ( ) helper . build (…" at bounding box center [407, 160] width 163 height 178
type textarea "helper.moveDown()"
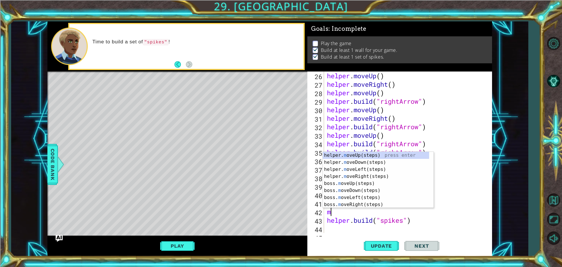
type textarea "mov"
click at [383, 164] on div "helper. mov eUp(steps) press enter helper. mov eDown(steps) press enter helper.…" at bounding box center [378, 187] width 111 height 70
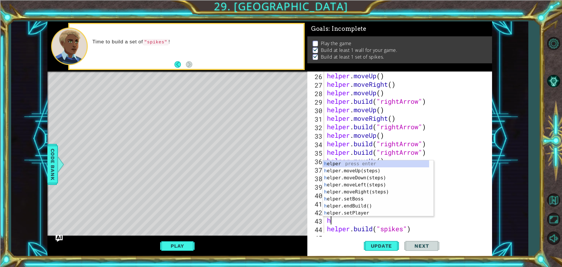
type textarea "he"
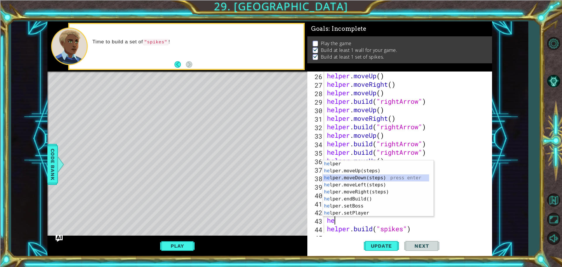
click at [393, 180] on div "he lper press enter he lper.moveUp(steps) press enter he lper.moveDown(steps) p…" at bounding box center [376, 195] width 106 height 70
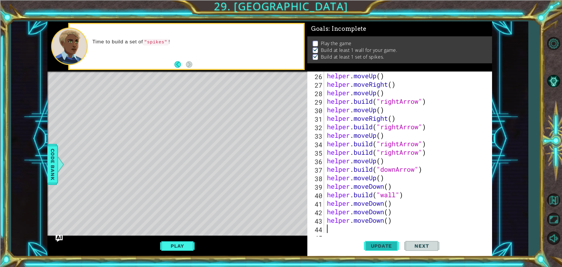
click at [388, 249] on button "Update" at bounding box center [381, 245] width 35 height 18
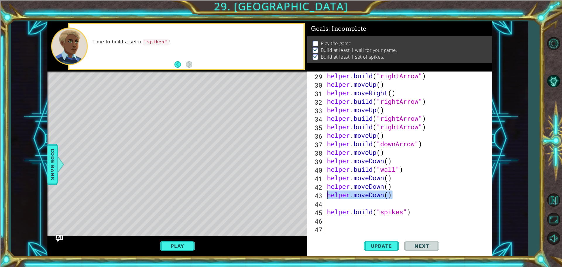
drag, startPoint x: 392, startPoint y: 192, endPoint x: 328, endPoint y: 193, distance: 63.5
click at [328, 193] on div "helper . build ( "rightArrow" ) helper . moveUp ( ) helper . moveRight ( ) help…" at bounding box center [407, 160] width 163 height 178
type textarea "helper.moveDown()"
click at [325, 199] on div "29 30 31 32 33 34 35 36 37 38 39 40 41 42 43 44 45 46 47 helper . build ( "righ…" at bounding box center [398, 151] width 183 height 161
click at [327, 203] on div "helper . build ( "rightArrow" ) helper . moveUp ( ) helper . moveRight ( ) help…" at bounding box center [407, 160] width 163 height 178
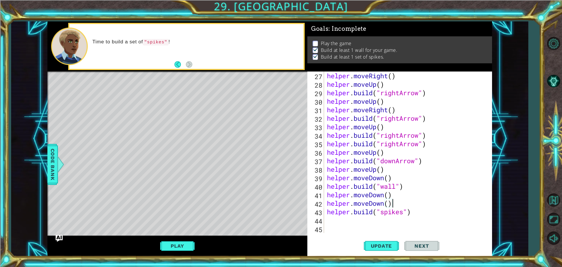
scroll to position [229, 0]
click at [375, 244] on span "Update" at bounding box center [381, 246] width 33 height 6
click at [376, 244] on span "Update" at bounding box center [381, 246] width 33 height 6
click at [452, 233] on div "helper.moveDown() 27 28 29 30 31 32 33 34 35 36 37 38 39 40 41 42 43 44 45 help…" at bounding box center [399, 163] width 185 height 185
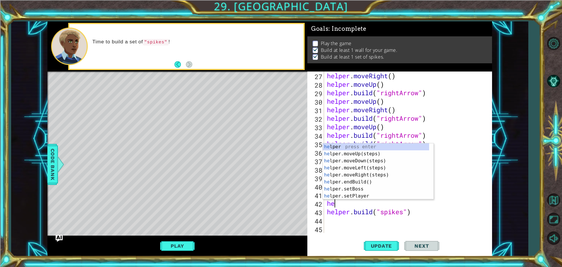
type textarea "h"
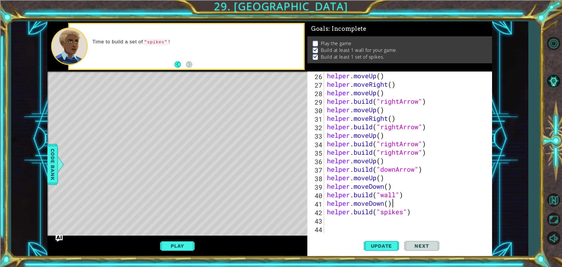
scroll to position [221, 0]
click at [378, 244] on span "Update" at bounding box center [381, 246] width 33 height 6
click at [417, 208] on div "helper . moveUp ( ) helper . moveRight ( ) helper . moveUp ( ) helper . build (…" at bounding box center [407, 160] width 163 height 178
type textarea "[DOMAIN_NAME]("spikes")"
click at [333, 220] on div "helper . moveUp ( ) helper . moveRight ( ) helper . moveUp ( ) helper . build (…" at bounding box center [407, 160] width 163 height 178
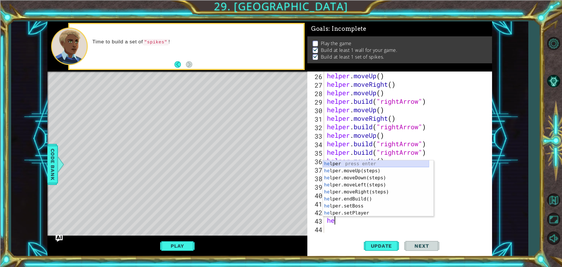
click at [371, 161] on div "he lper press enter he lper.moveUp(steps) press enter he lper.moveDown(steps) p…" at bounding box center [376, 195] width 106 height 70
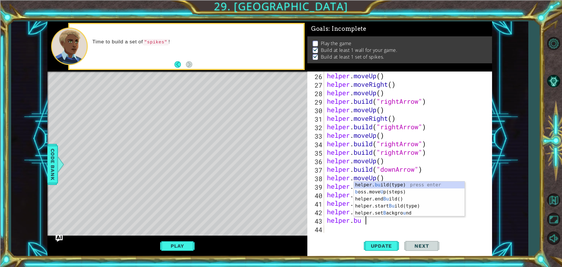
scroll to position [0, 1]
click at [385, 183] on div "helper. bu ild(type) press enter b oss.move U p(steps) press enter helper.end B…" at bounding box center [409, 205] width 111 height 49
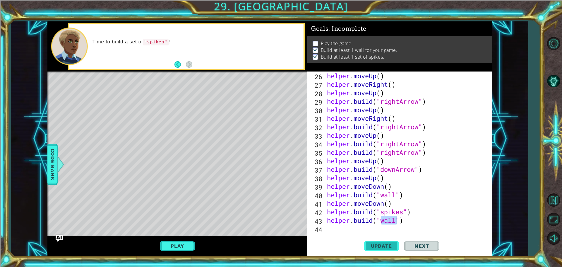
type textarea "[DOMAIN_NAME]("wall")"
click at [392, 245] on span "Update" at bounding box center [381, 246] width 33 height 6
drag, startPoint x: 412, startPoint y: 220, endPoint x: 325, endPoint y: 222, distance: 86.7
click at [325, 222] on div "[DOMAIN_NAME]("wall") 26 27 28 29 30 31 32 33 34 35 36 37 38 39 40 41 42 43 44 …" at bounding box center [398, 151] width 183 height 161
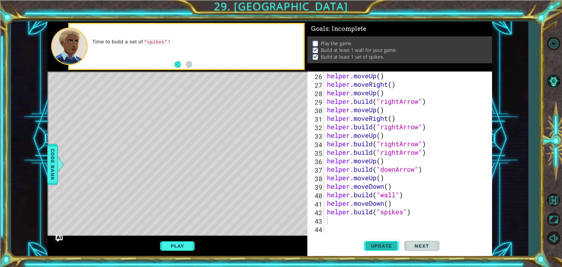
click at [369, 237] on button "Update" at bounding box center [381, 245] width 35 height 18
click at [51, 184] on div "Code Bank" at bounding box center [52, 164] width 11 height 41
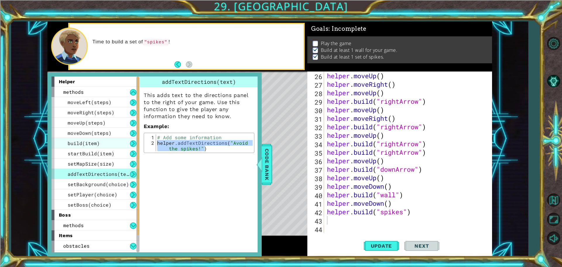
click at [105, 148] on div "build(item)" at bounding box center [96, 143] width 88 height 10
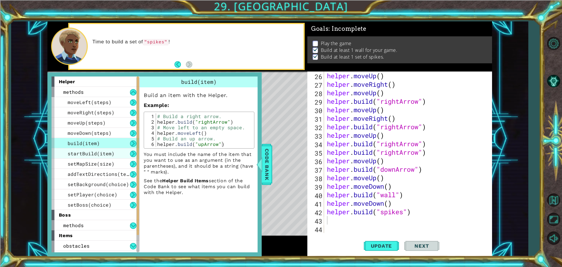
click at [104, 149] on div "startBuild(item)" at bounding box center [96, 153] width 88 height 10
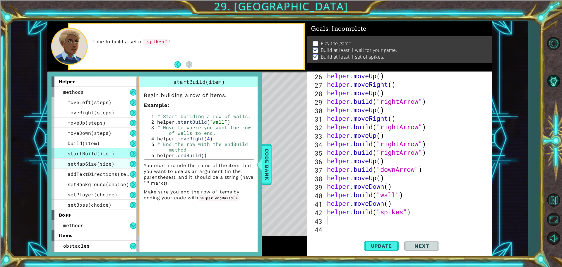
click at [102, 162] on span "setMapSize(size)" at bounding box center [91, 163] width 47 height 6
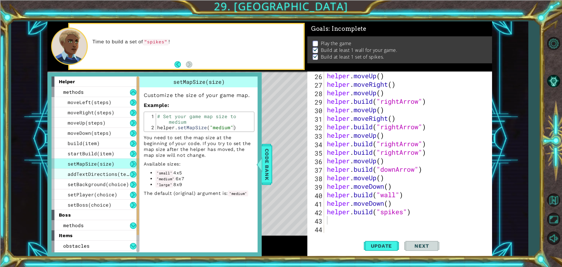
click at [102, 170] on div "addTextDirections(text)" at bounding box center [96, 174] width 88 height 10
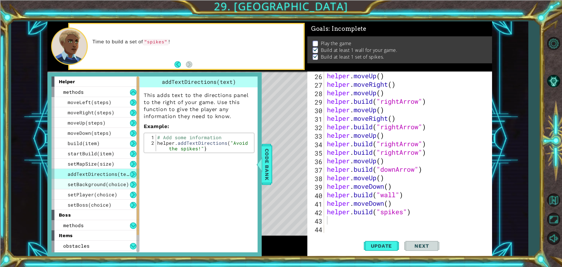
click at [101, 182] on span "setBackground(choice)" at bounding box center [98, 184] width 61 height 6
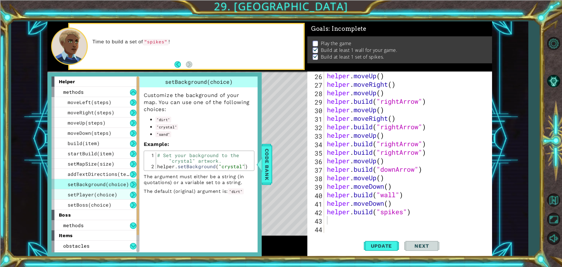
click at [100, 190] on div "setPlayer(choice)" at bounding box center [96, 194] width 88 height 10
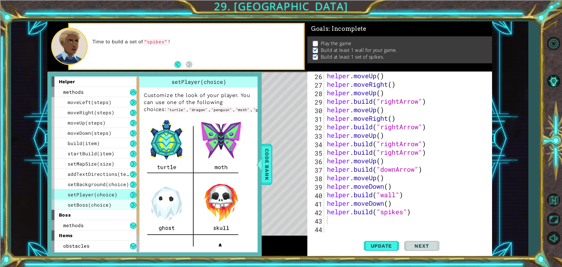
click at [119, 200] on div "setBoss(choice)" at bounding box center [96, 204] width 88 height 10
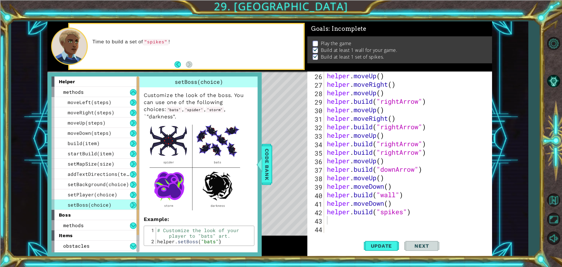
click at [336, 226] on div "helper . moveUp ( ) helper . moveRight ( ) helper . moveUp ( ) helper . build (…" at bounding box center [407, 160] width 163 height 178
click at [331, 220] on div "helper . moveUp ( ) helper . moveRight ( ) helper . moveUp ( ) helper . build (…" at bounding box center [407, 160] width 163 height 178
type textarea ""bats""
click at [264, 160] on span "Code Bank" at bounding box center [266, 164] width 9 height 36
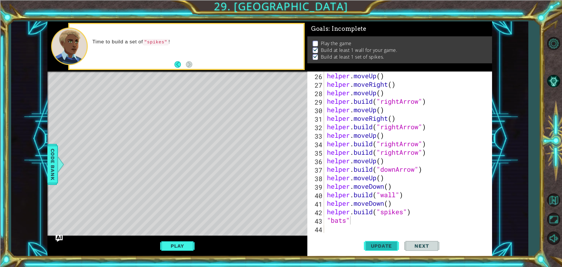
click at [378, 246] on span "Update" at bounding box center [381, 246] width 33 height 6
click at [378, 242] on button "Update" at bounding box center [381, 245] width 35 height 18
drag, startPoint x: 360, startPoint y: 218, endPoint x: 326, endPoint y: 217, distance: 34.0
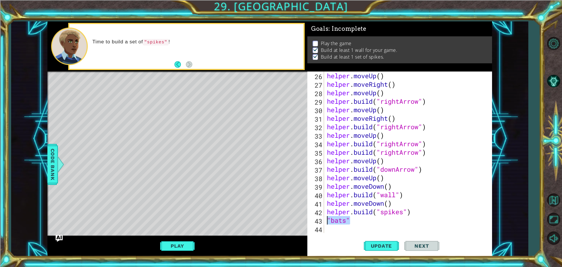
click at [326, 217] on div ""bats" 26 27 28 29 30 31 32 33 34 35 36 37 38 39 40 41 42 43 44 helper . moveUp…" at bounding box center [398, 151] width 183 height 161
click at [191, 242] on button "Play" at bounding box center [177, 245] width 34 height 11
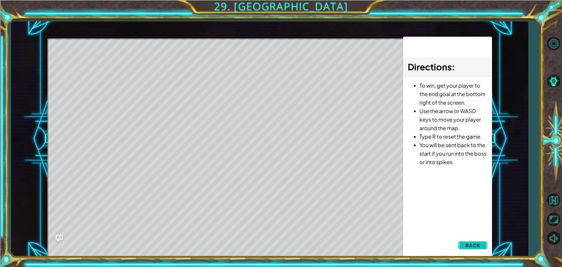
click at [474, 249] on button "Back" at bounding box center [473, 245] width 30 height 12
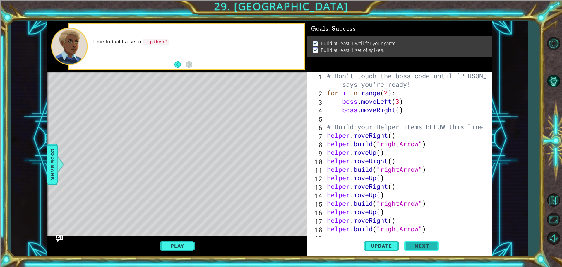
click at [437, 244] on button "Next" at bounding box center [421, 246] width 35 height 18
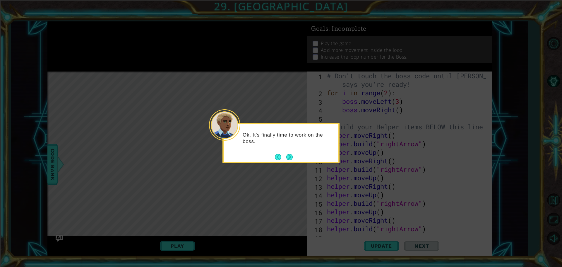
click at [293, 153] on div "Ok. It's finally time to work on the boss." at bounding box center [281, 141] width 115 height 30
click at [291, 158] on button "Next" at bounding box center [289, 157] width 6 height 6
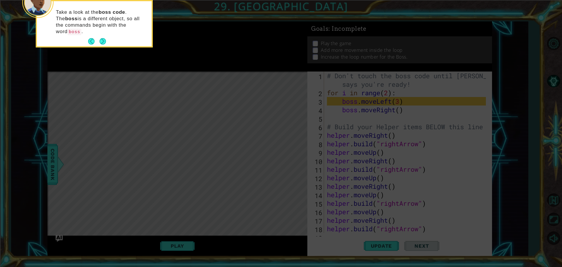
click at [102, 37] on button "Next" at bounding box center [103, 41] width 8 height 8
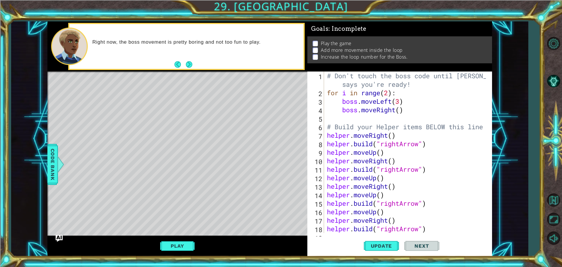
drag, startPoint x: 405, startPoint y: 46, endPoint x: 310, endPoint y: 48, distance: 95.2
click at [307, 49] on div "Play the game Add more movement inside the loop Increase the loop number for th…" at bounding box center [399, 49] width 185 height 27
drag, startPoint x: 319, startPoint y: 48, endPoint x: 336, endPoint y: 50, distance: 17.1
click at [321, 48] on li "Add more movement inside the loop" at bounding box center [401, 50] width 176 height 7
click at [336, 50] on p "Add more movement inside the loop" at bounding box center [362, 50] width 82 height 6
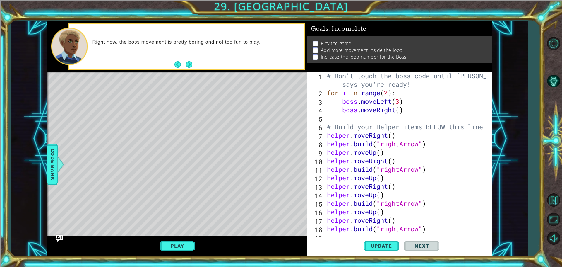
click at [336, 50] on p "Add more movement inside the loop" at bounding box center [362, 50] width 82 height 6
click at [336, 57] on p "Increase the loop number for the Boss." at bounding box center [364, 57] width 87 height 6
click at [56, 166] on span "Code Bank" at bounding box center [52, 164] width 9 height 36
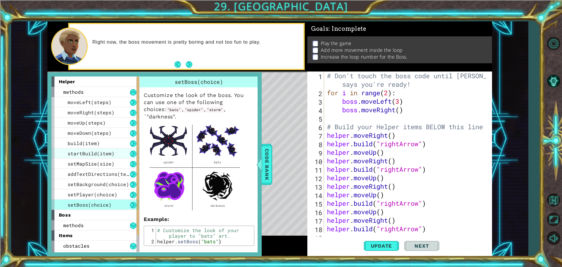
click at [96, 151] on span "startBuild(item)" at bounding box center [91, 153] width 47 height 6
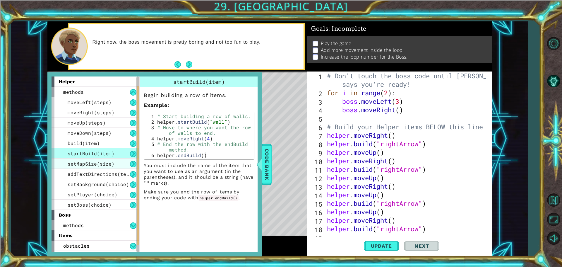
scroll to position [29, 0]
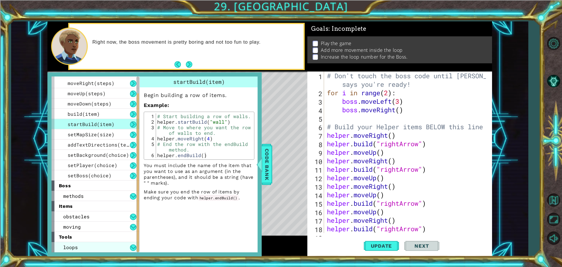
click at [83, 250] on div "loops" at bounding box center [96, 247] width 88 height 10
click at [85, 246] on div "loops" at bounding box center [96, 247] width 88 height 10
click at [131, 245] on button at bounding box center [133, 247] width 6 height 6
click at [131, 246] on button at bounding box center [133, 247] width 6 height 6
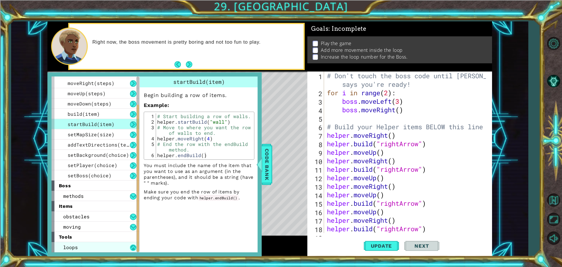
click at [133, 248] on button at bounding box center [133, 247] width 6 height 6
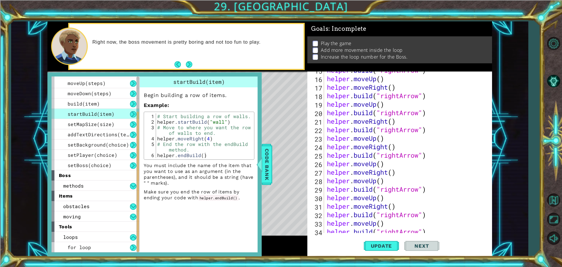
scroll to position [133, 0]
click at [118, 171] on div "boss" at bounding box center [96, 175] width 88 height 10
click at [123, 246] on div "for loop" at bounding box center [96, 247] width 88 height 10
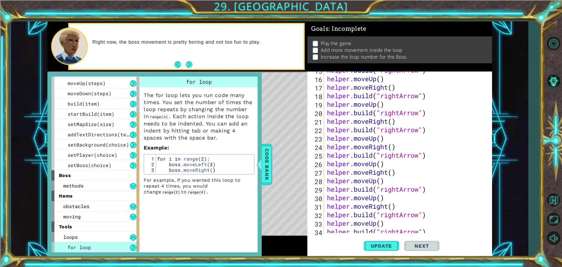
click at [153, 195] on div "for loop The for loop lets you run code many times. You set the number of times…" at bounding box center [199, 136] width 119 height 121
drag, startPoint x: 154, startPoint y: 194, endPoint x: 159, endPoint y: 189, distance: 7.0
click at [187, 192] on code "range(4)" at bounding box center [197, 192] width 20 height 6
click at [187, 190] on code "range(4)" at bounding box center [197, 192] width 20 height 6
drag, startPoint x: 159, startPoint y: 189, endPoint x: 195, endPoint y: 165, distance: 44.1
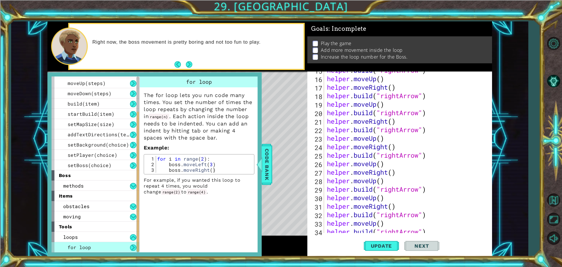
click at [187, 189] on code "range(4)" at bounding box center [197, 192] width 20 height 6
